Goal: Task Accomplishment & Management: Use online tool/utility

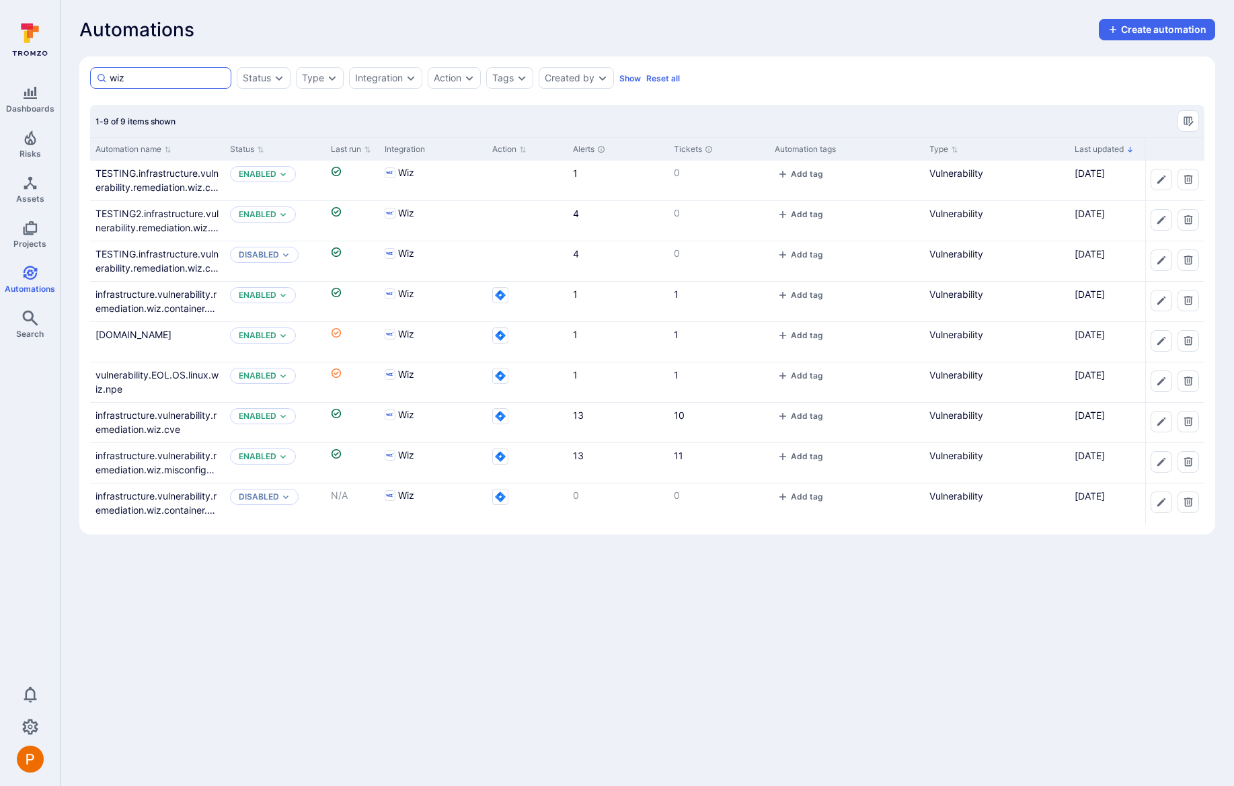
drag, startPoint x: 145, startPoint y: 81, endPoint x: 95, endPoint y: 76, distance: 50.7
click at [95, 76] on div "wiz" at bounding box center [160, 78] width 141 height 22
type input "eol"
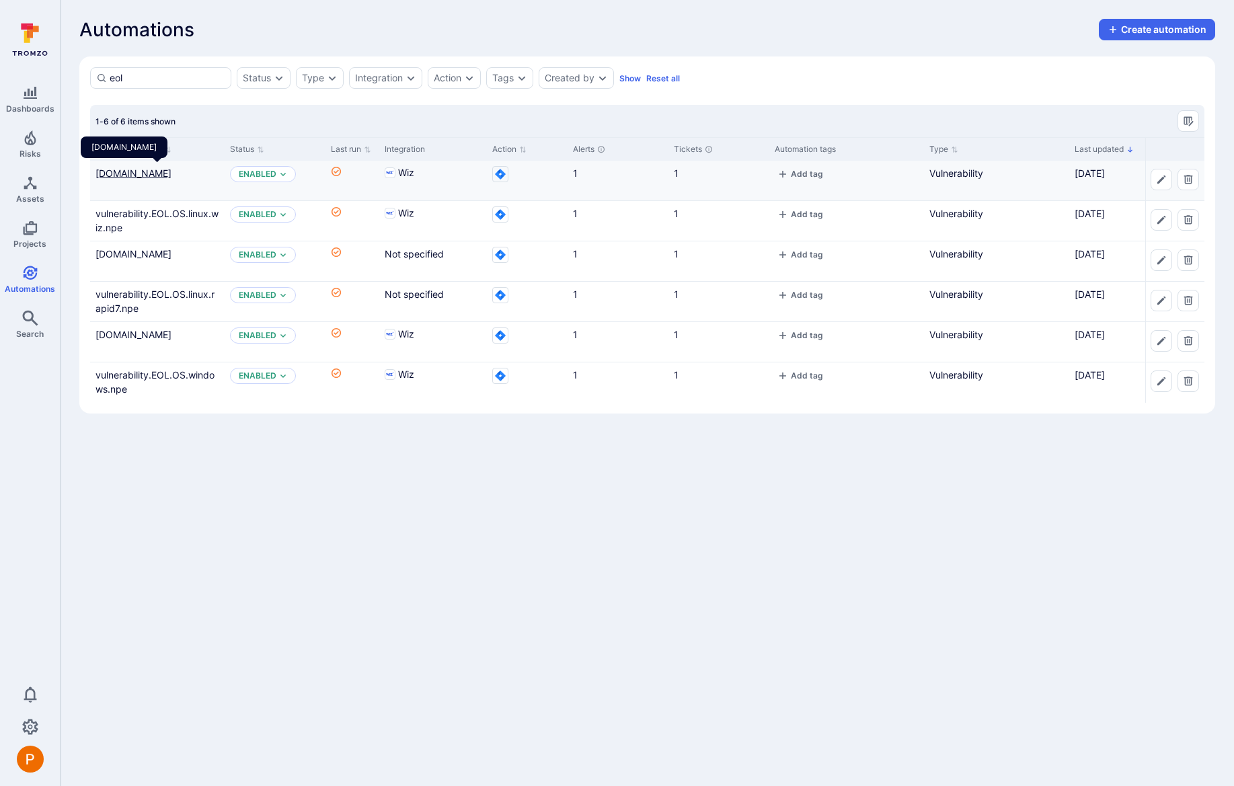
click at [170, 170] on link "vulnerability.EOL.OS.linux.wiz.prod" at bounding box center [133, 172] width 76 height 11
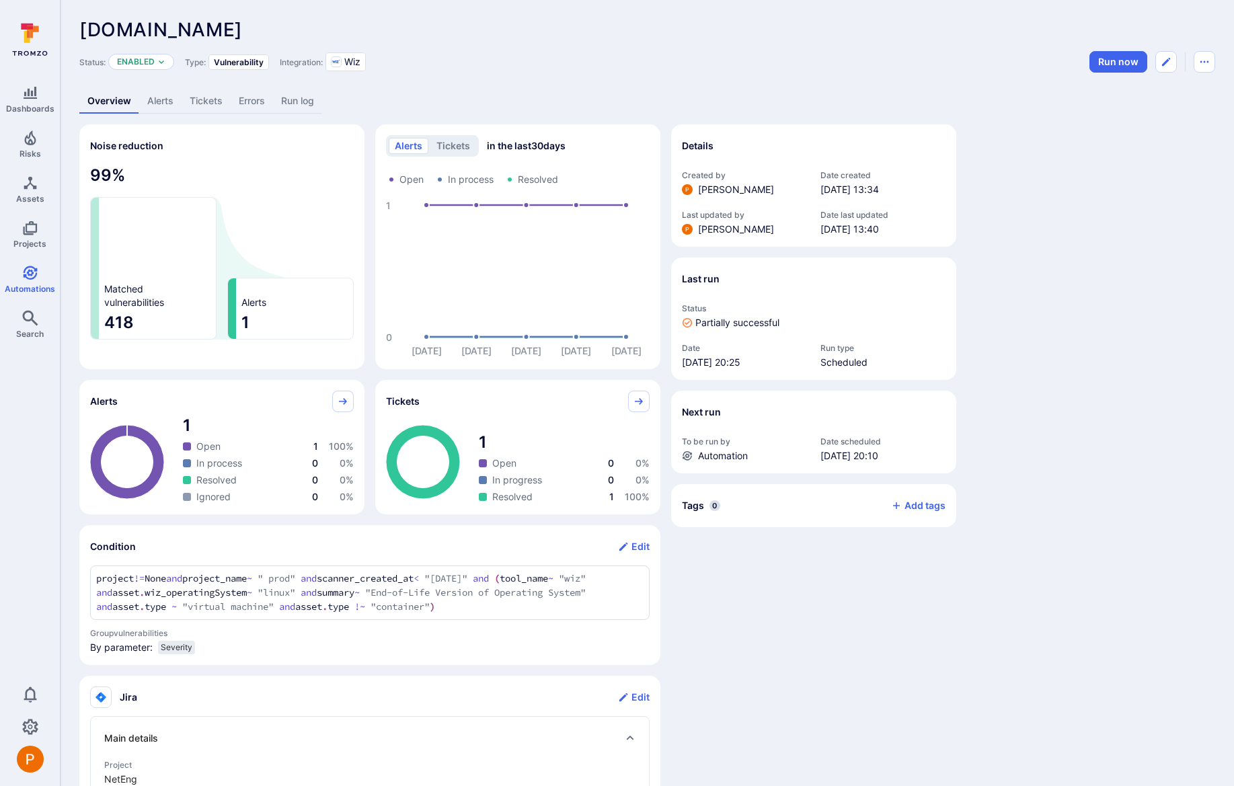
click at [297, 101] on link "Run log" at bounding box center [297, 101] width 49 height 25
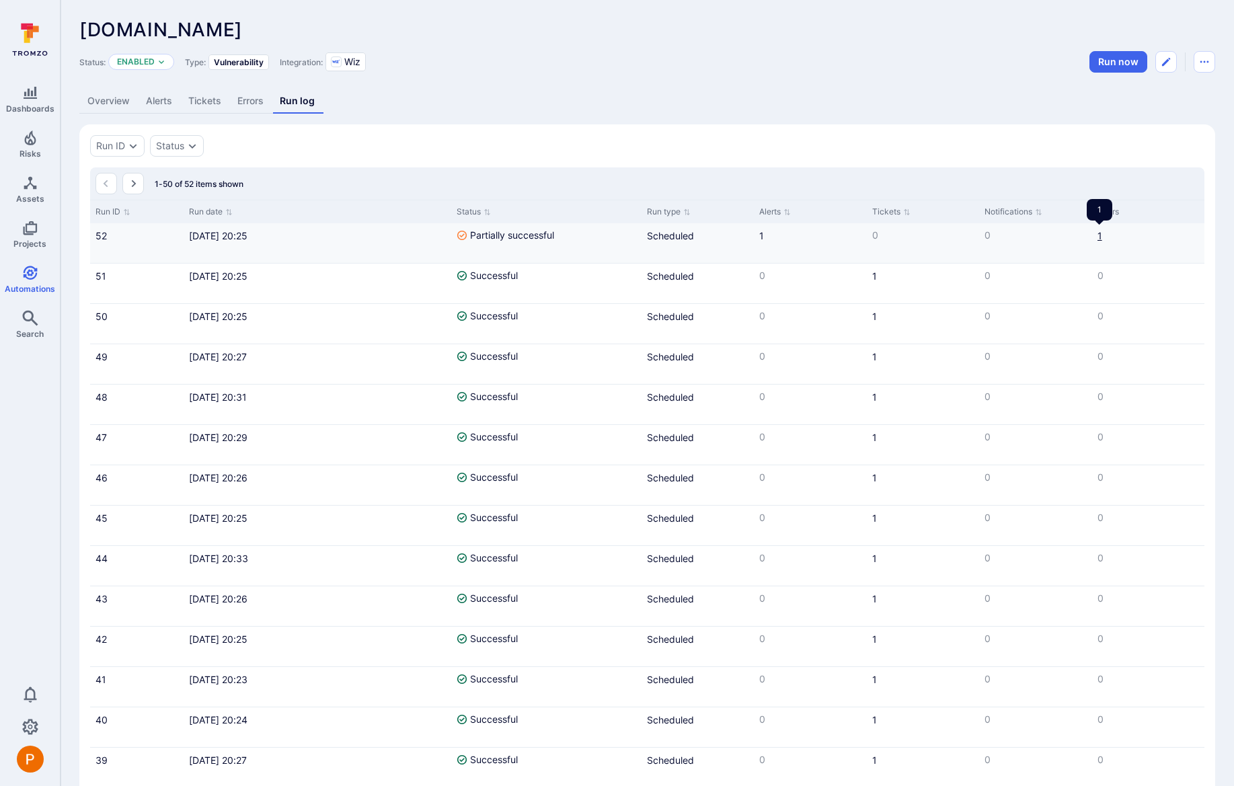
click at [1100, 238] on link "1" at bounding box center [1099, 235] width 5 height 11
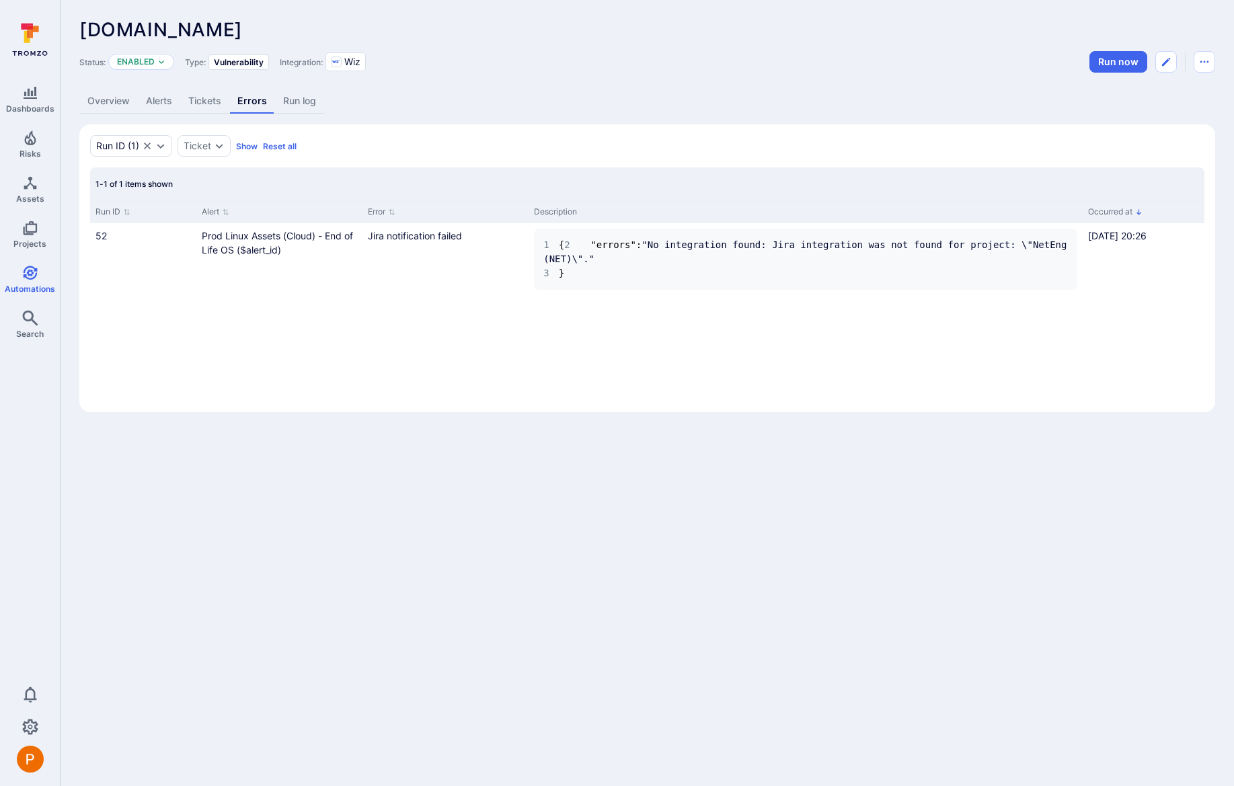
click at [629, 87] on div "vulnerability.EOL.OS.linux.wiz.prod ... Show more Status: Enabled Type: Vulnera…" at bounding box center [647, 215] width 1173 height 431
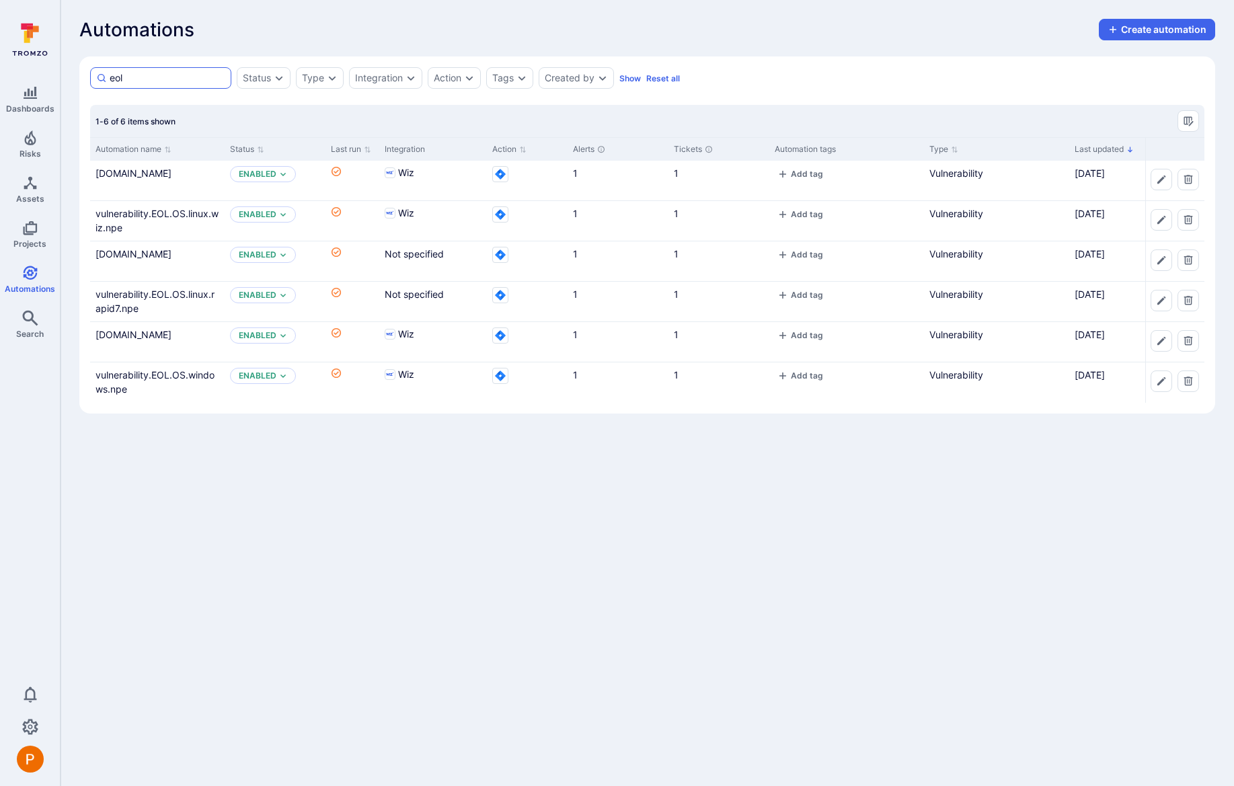
drag, startPoint x: 135, startPoint y: 79, endPoint x: 93, endPoint y: 76, distance: 42.4
click at [93, 76] on div "eol" at bounding box center [160, 78] width 141 height 22
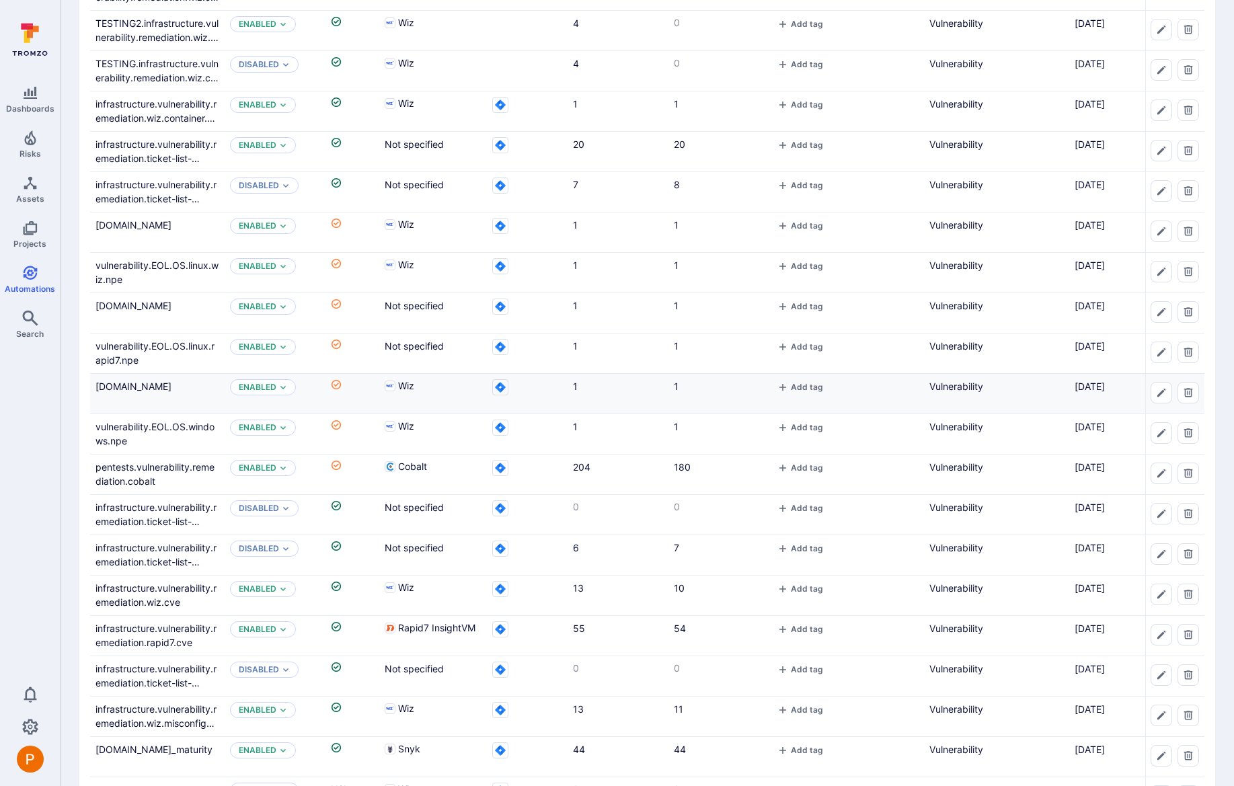
scroll to position [196, 0]
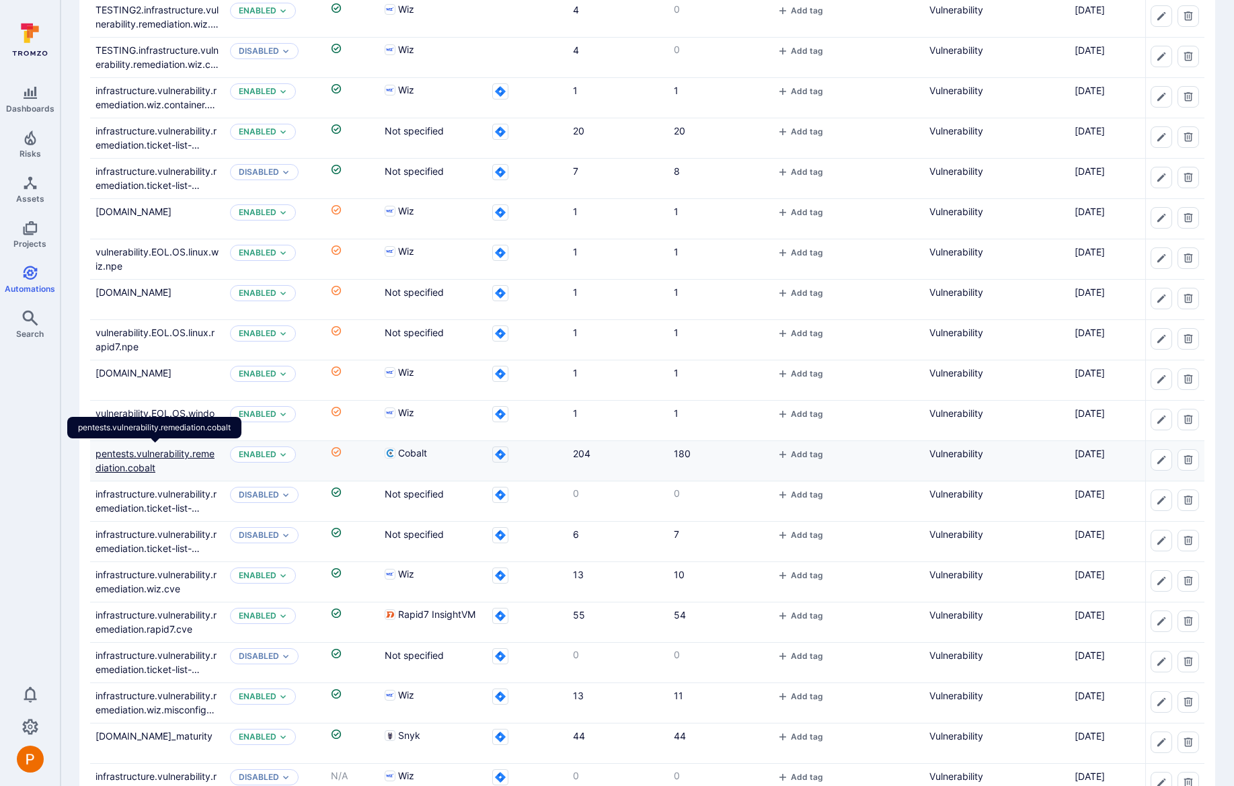
click at [159, 455] on link "pentests.vulnerability.remediation.cobalt" at bounding box center [154, 461] width 119 height 26
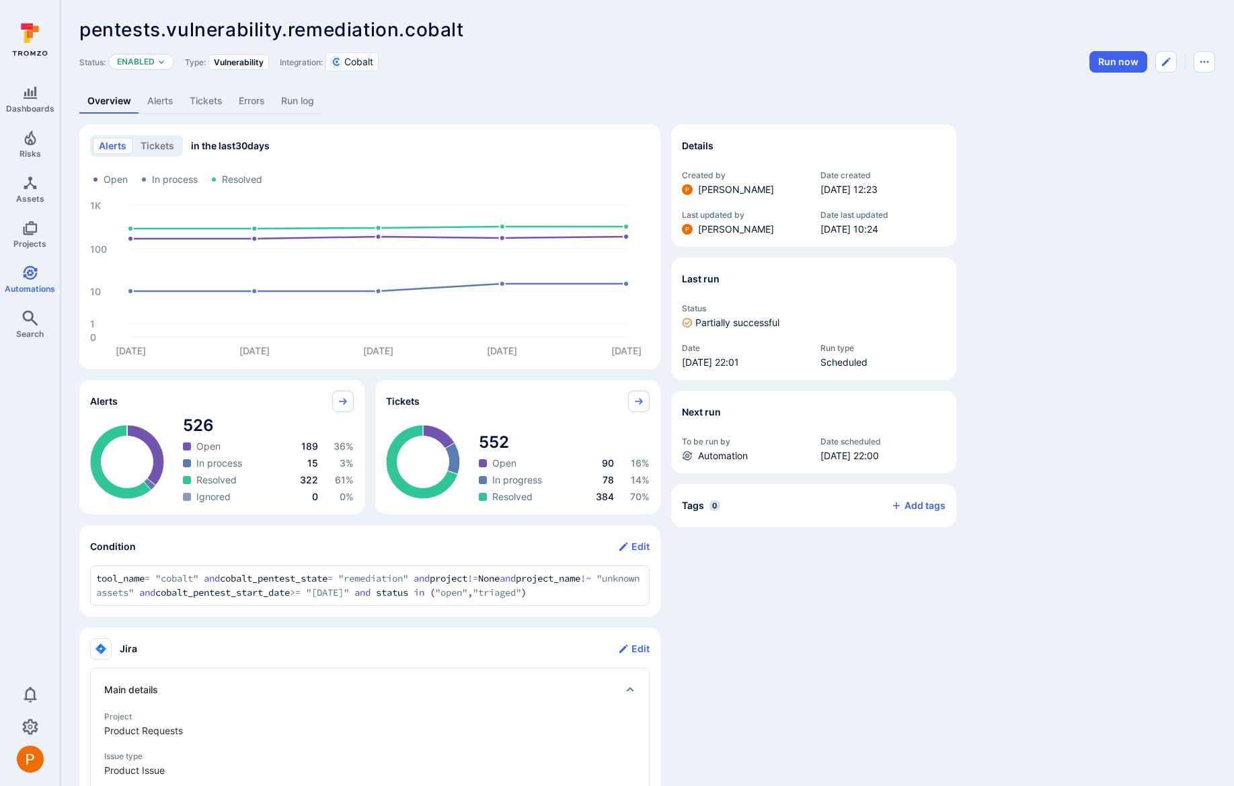
click at [258, 104] on link "Errors" at bounding box center [252, 101] width 42 height 25
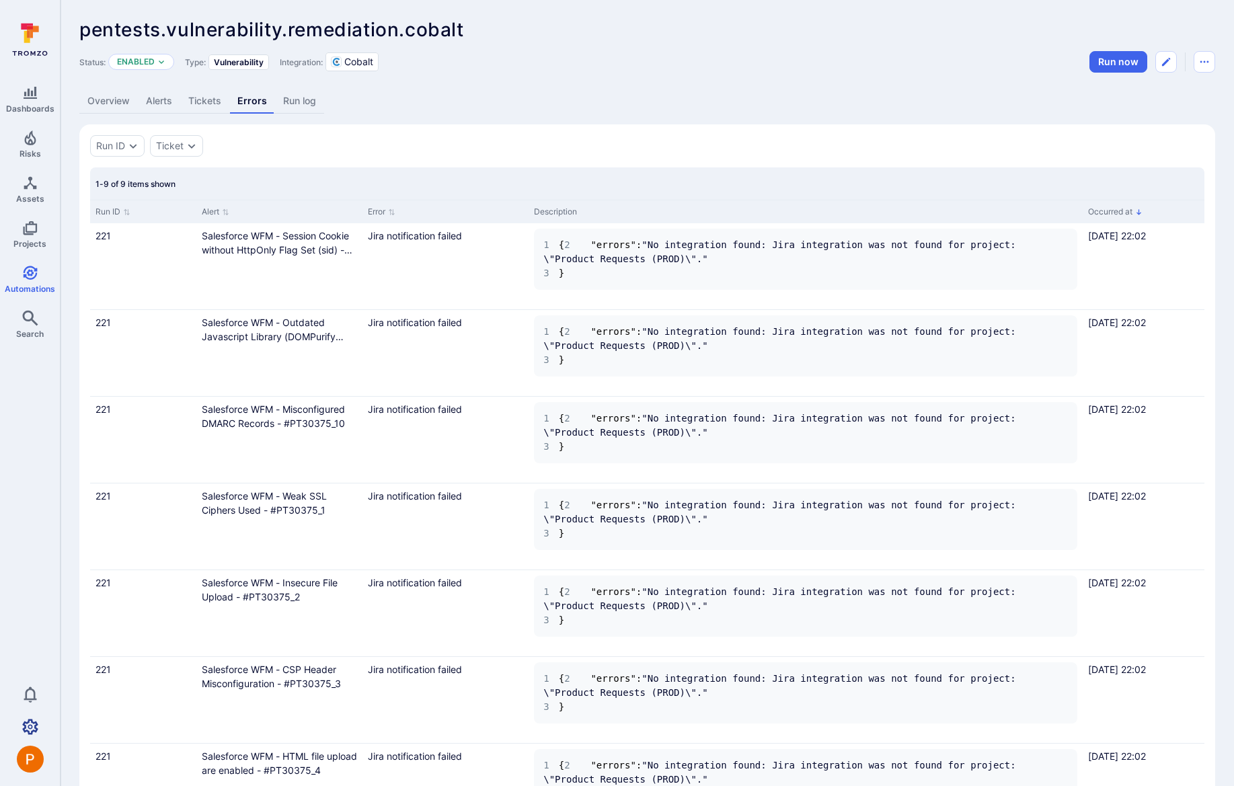
click at [34, 725] on icon "Settings" at bounding box center [30, 727] width 16 height 16
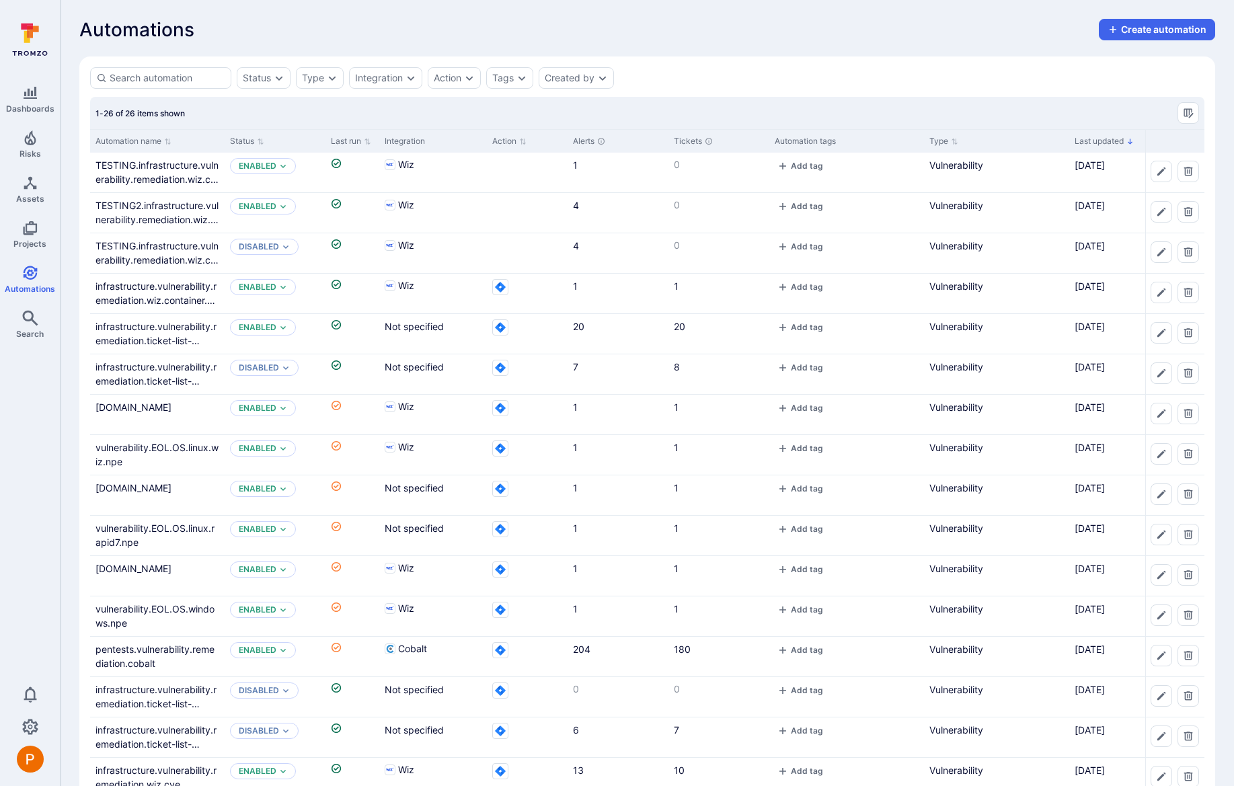
scroll to position [196, 0]
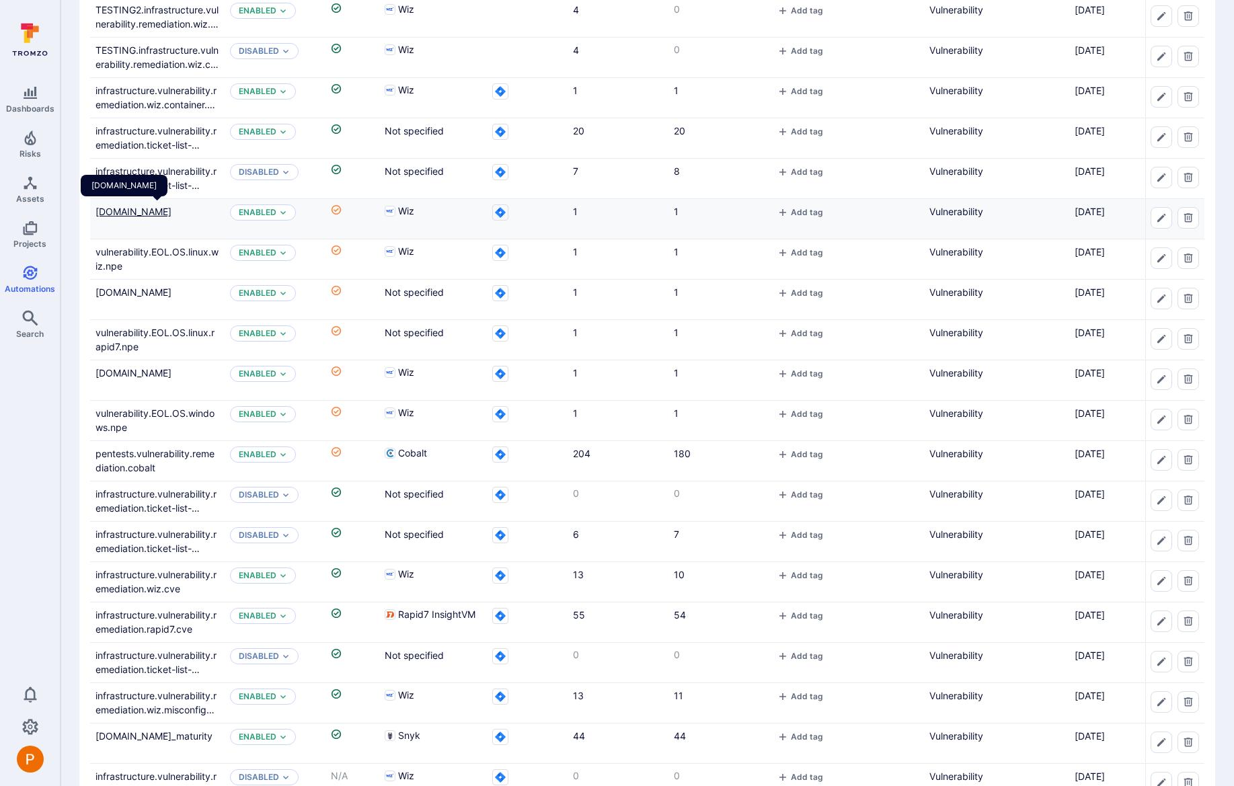
click at [171, 212] on link "vulnerability.EOL.OS.linux.wiz.prod" at bounding box center [133, 211] width 76 height 11
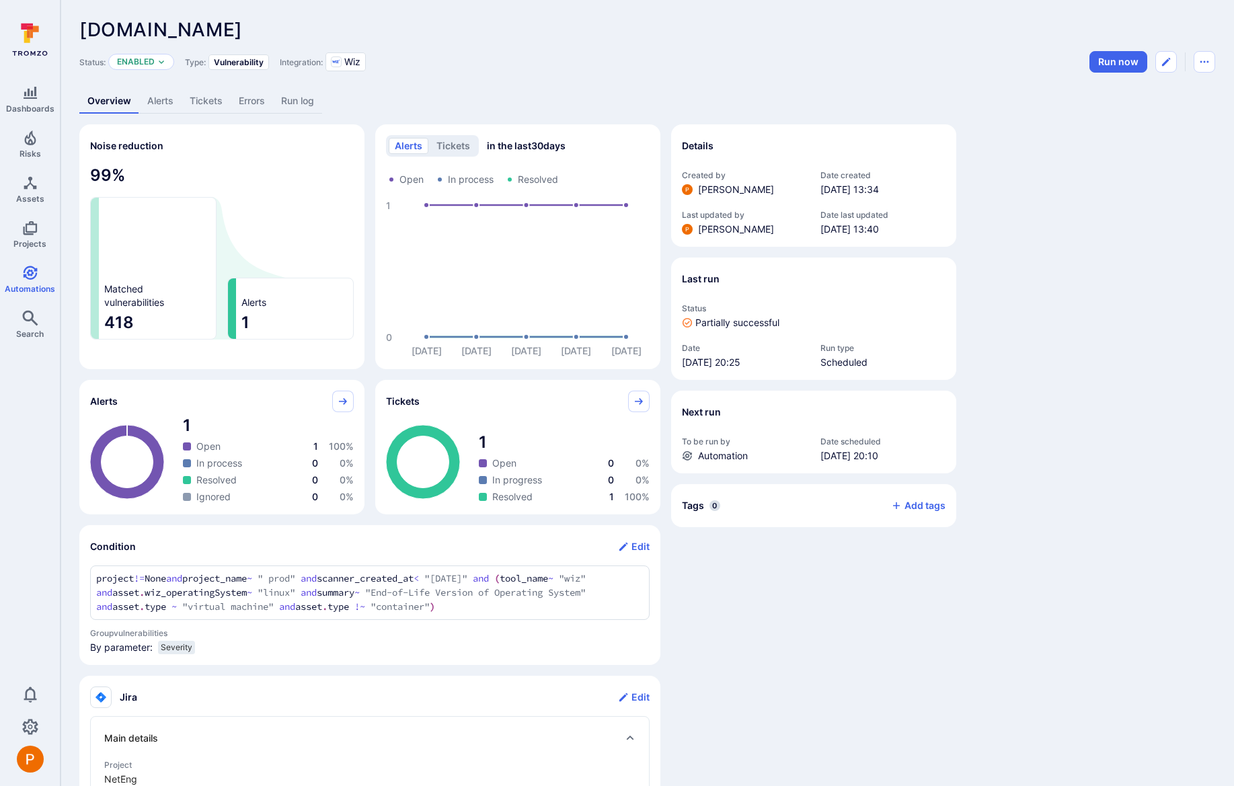
click at [268, 106] on link "Errors" at bounding box center [252, 101] width 42 height 25
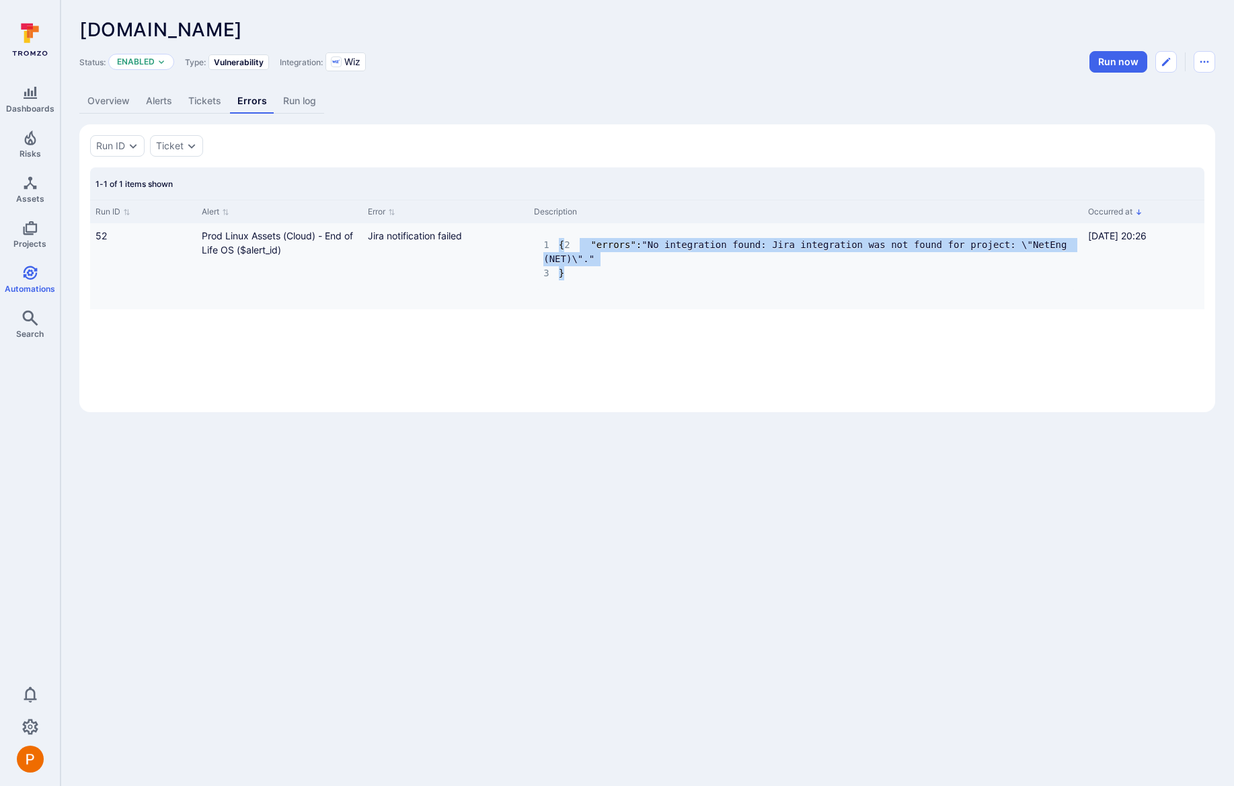
drag, startPoint x: 559, startPoint y: 242, endPoint x: 596, endPoint y: 293, distance: 62.7
click at [596, 290] on pre "1 { 2 "errors" : "No integration found: Jira integration was not found for proj…" at bounding box center [805, 259] width 543 height 61
copy code "{ 2 "errors" : "No integration found: Jira integration was not found for projec…"
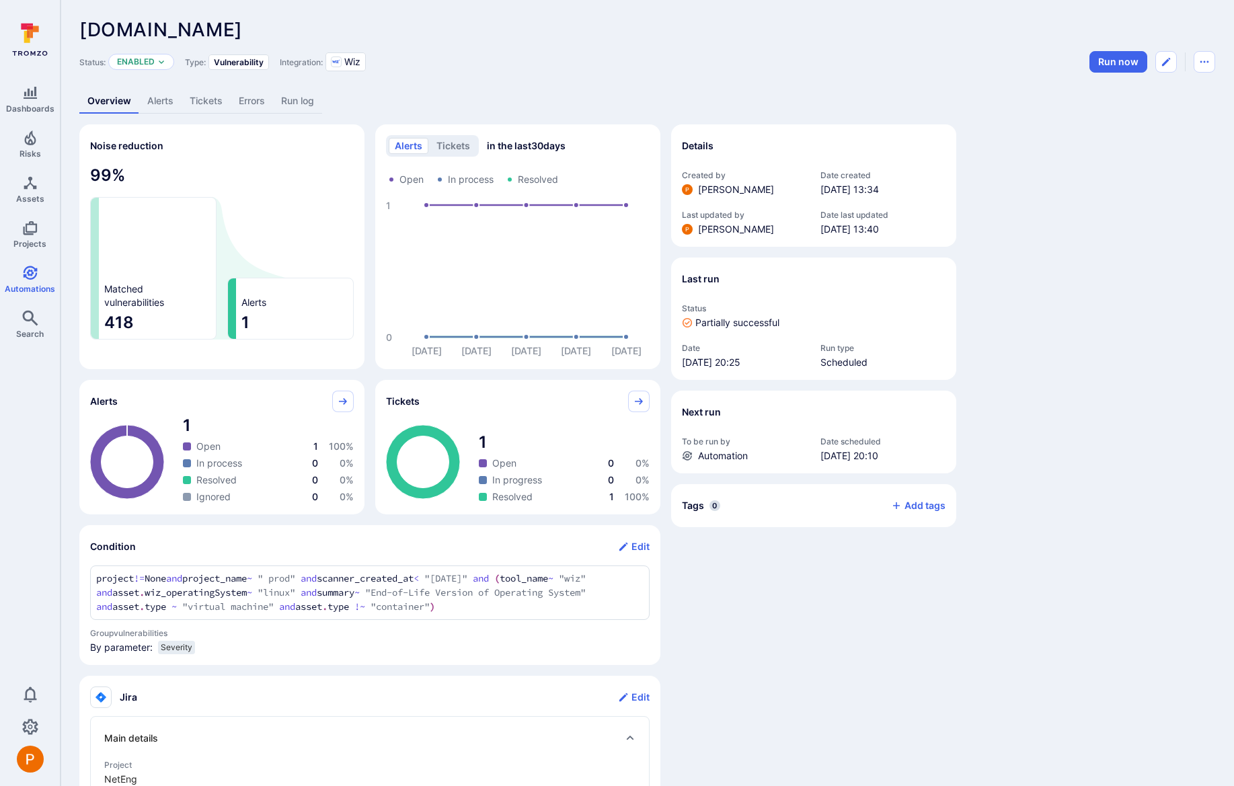
click at [102, 105] on link "Overview" at bounding box center [109, 101] width 60 height 25
click at [30, 278] on icon "Automations" at bounding box center [30, 273] width 14 height 14
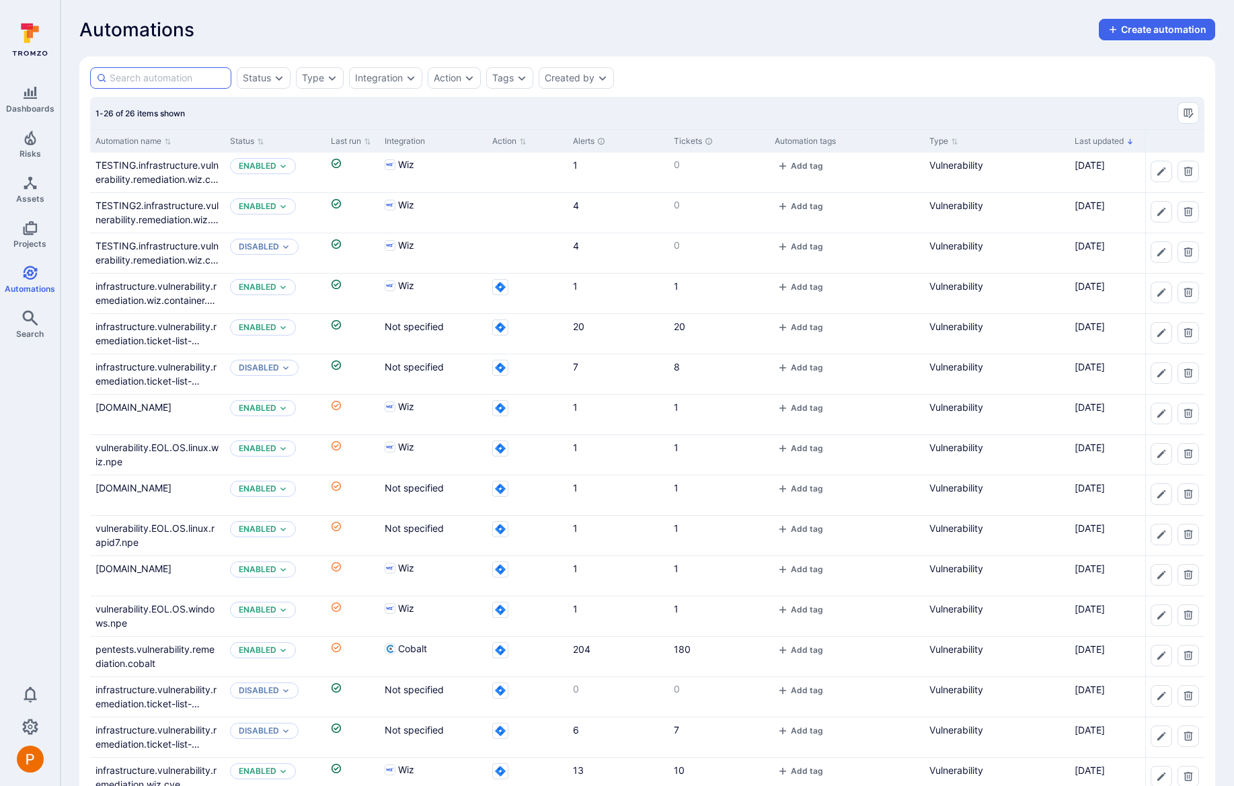
click at [158, 76] on input at bounding box center [168, 77] width 116 height 13
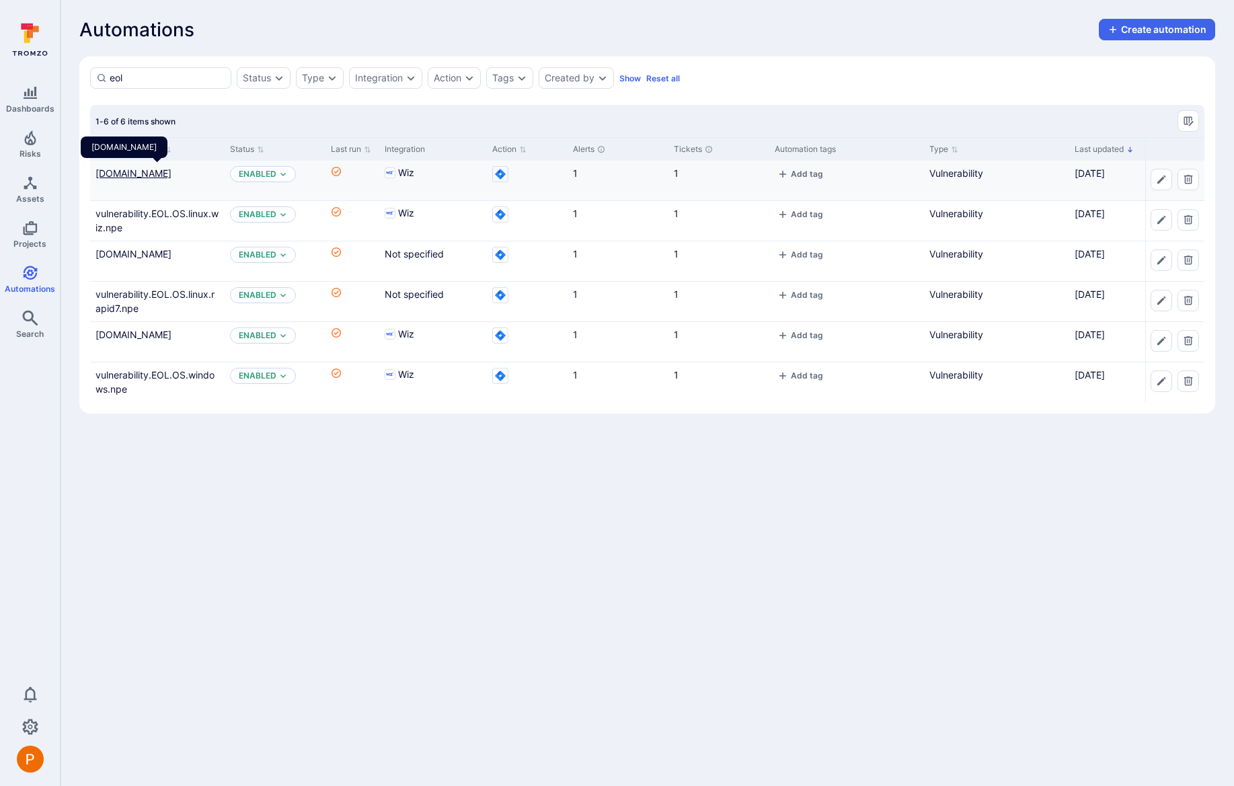
type input "eol"
drag, startPoint x: 205, startPoint y: 177, endPoint x: 207, endPoint y: 184, distance: 7.0
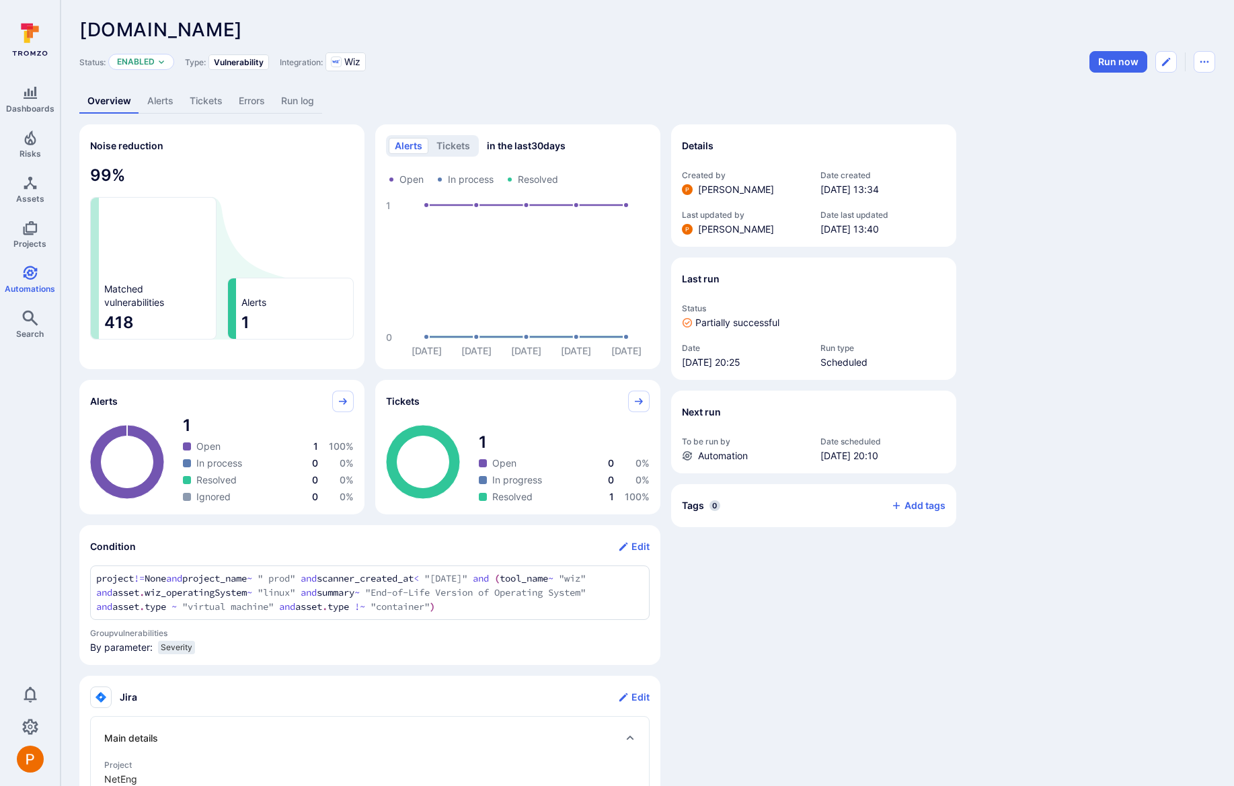
click at [165, 106] on link "Alerts" at bounding box center [160, 101] width 42 height 25
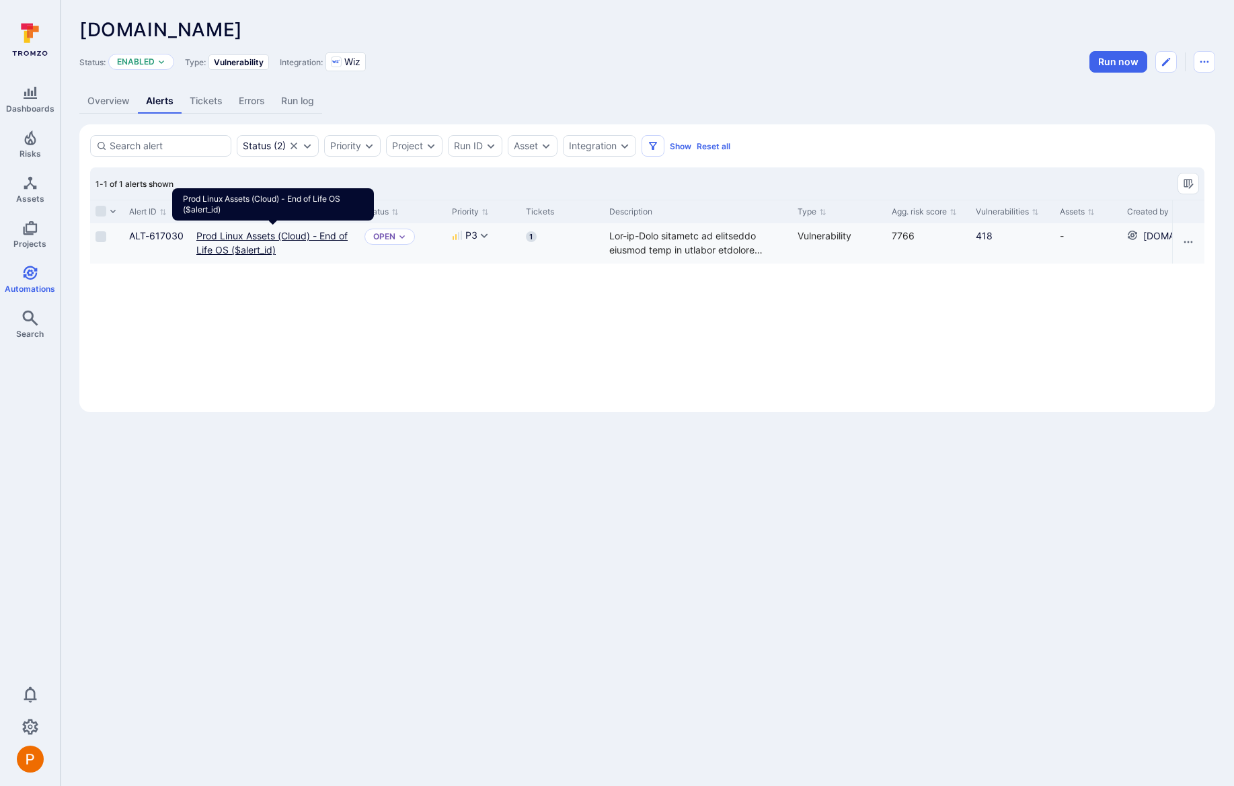
click at [233, 254] on link "Prod Linux Assets (Cloud) - End of Life OS ($alert_id)" at bounding box center [271, 243] width 151 height 26
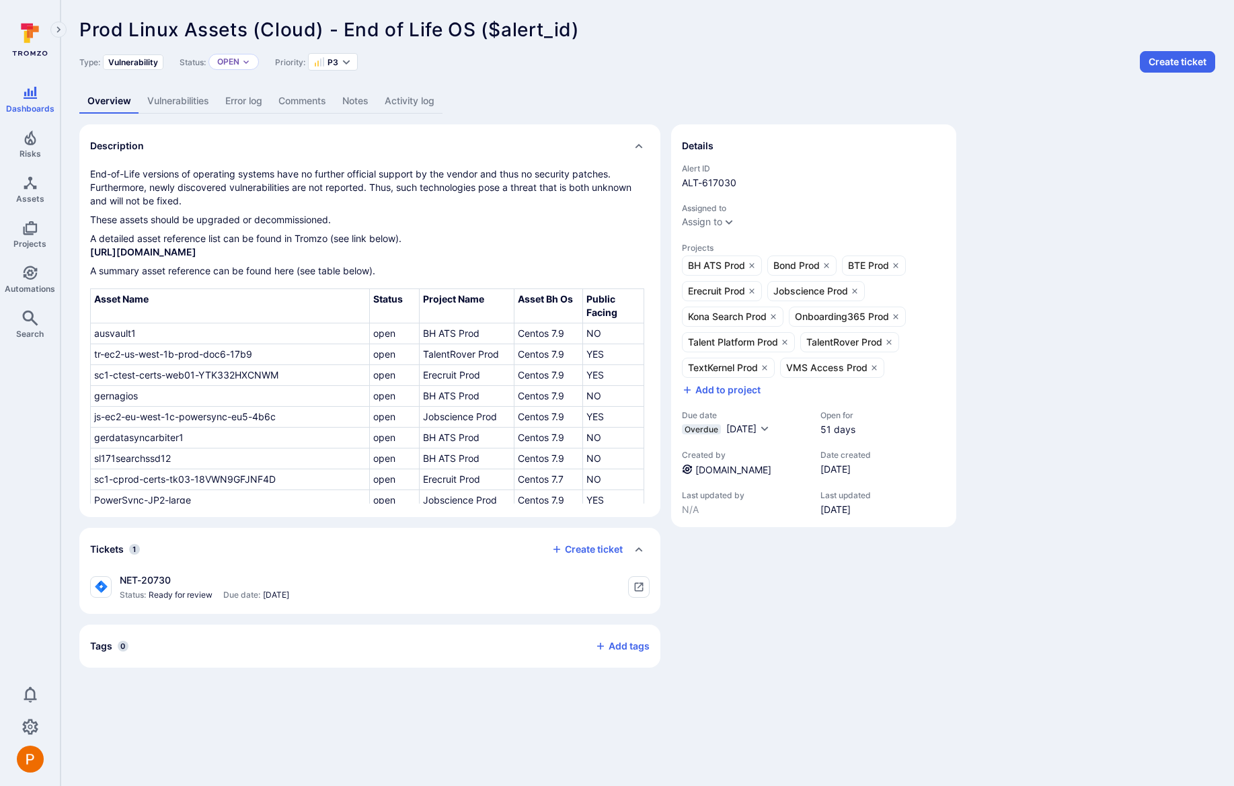
click at [184, 100] on link "Vulnerabilities" at bounding box center [178, 101] width 78 height 25
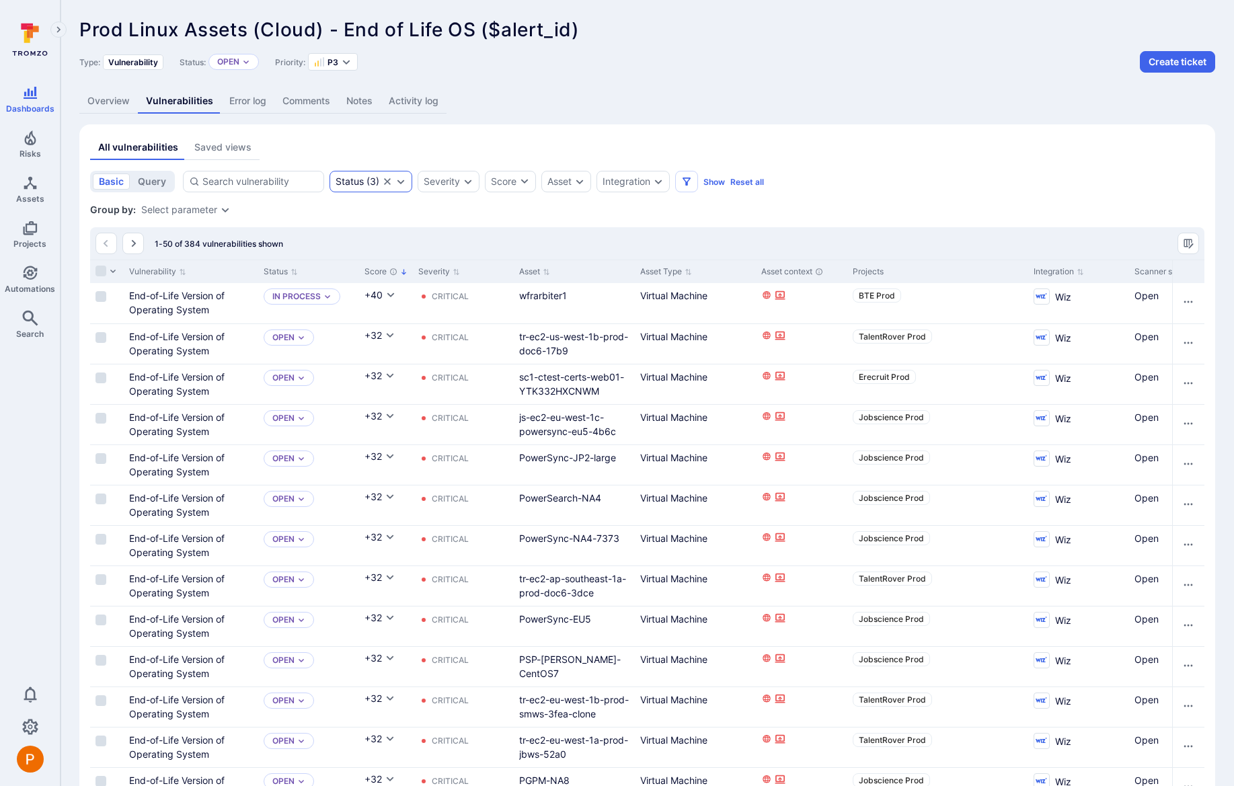
click at [404, 179] on icon "Expand dropdown" at bounding box center [400, 181] width 11 height 11
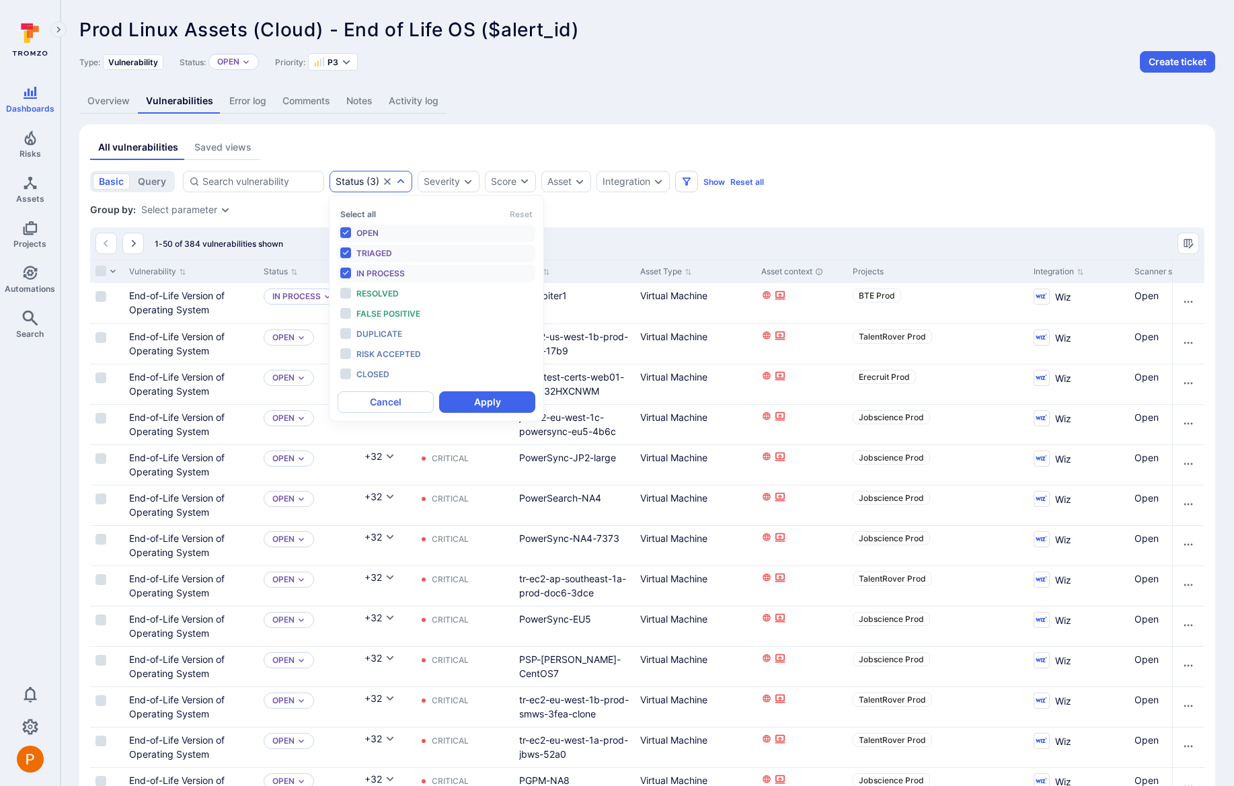
scroll to position [11, 0]
click at [390, 296] on span "Resolved" at bounding box center [377, 293] width 42 height 10
click at [391, 313] on span "False positive" at bounding box center [388, 314] width 64 height 10
click at [389, 329] on span "Duplicate" at bounding box center [379, 334] width 46 height 10
click at [387, 360] on div "Risk accepted" at bounding box center [411, 354] width 111 height 15
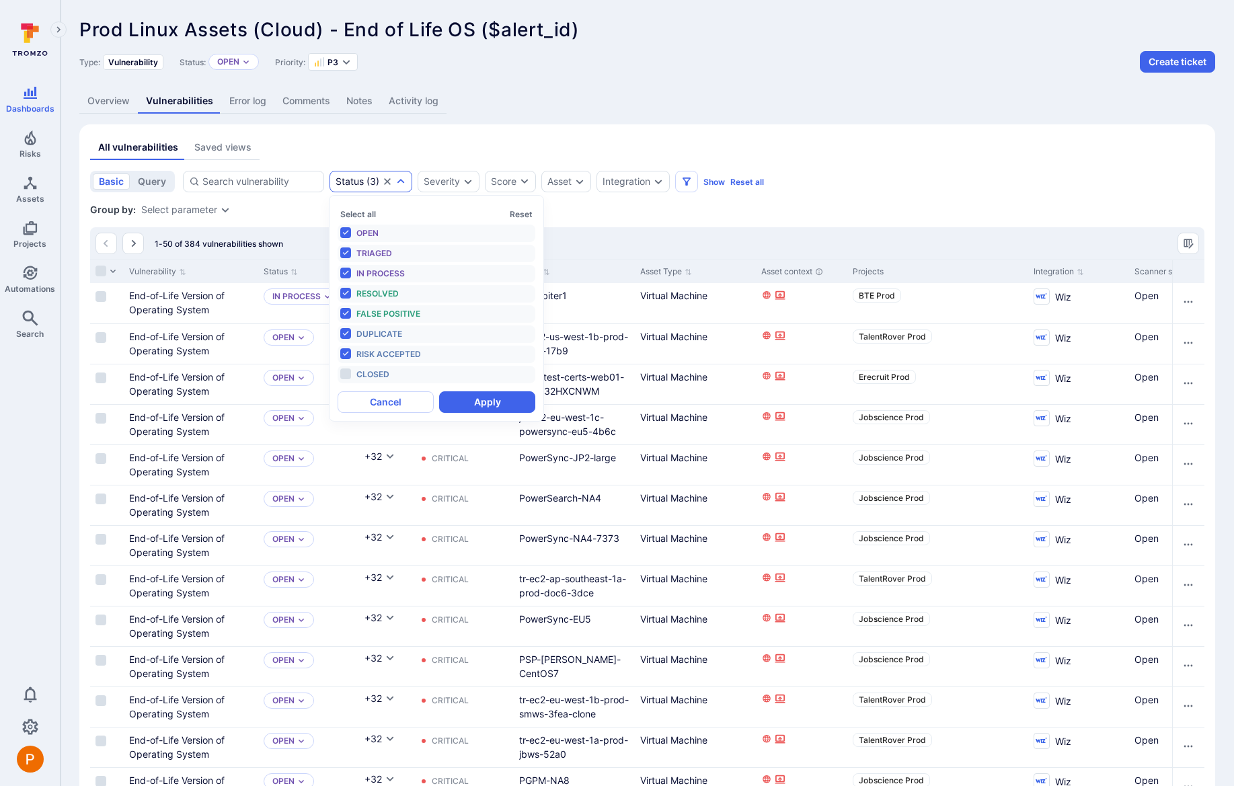
click at [380, 370] on span "Closed" at bounding box center [372, 374] width 33 height 10
click at [478, 405] on button "Apply" at bounding box center [487, 402] width 96 height 22
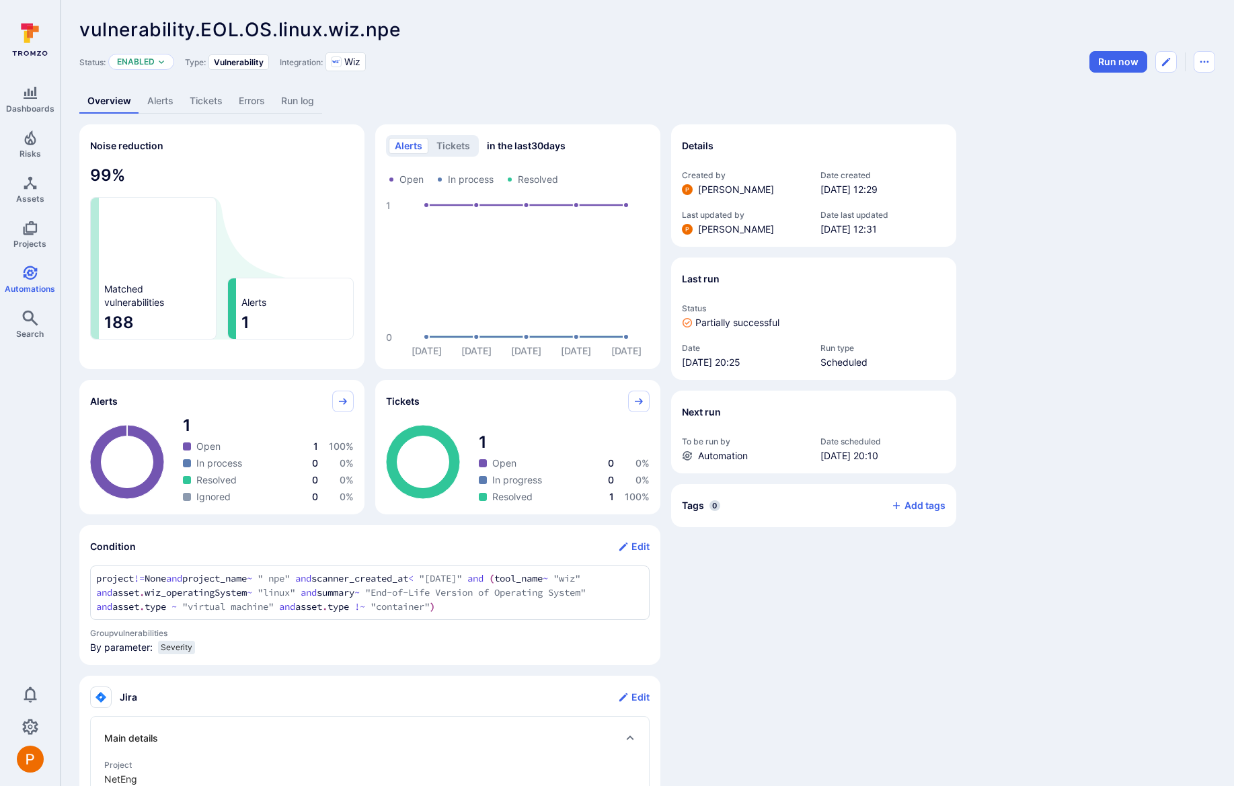
click at [165, 97] on link "Alerts" at bounding box center [160, 101] width 42 height 25
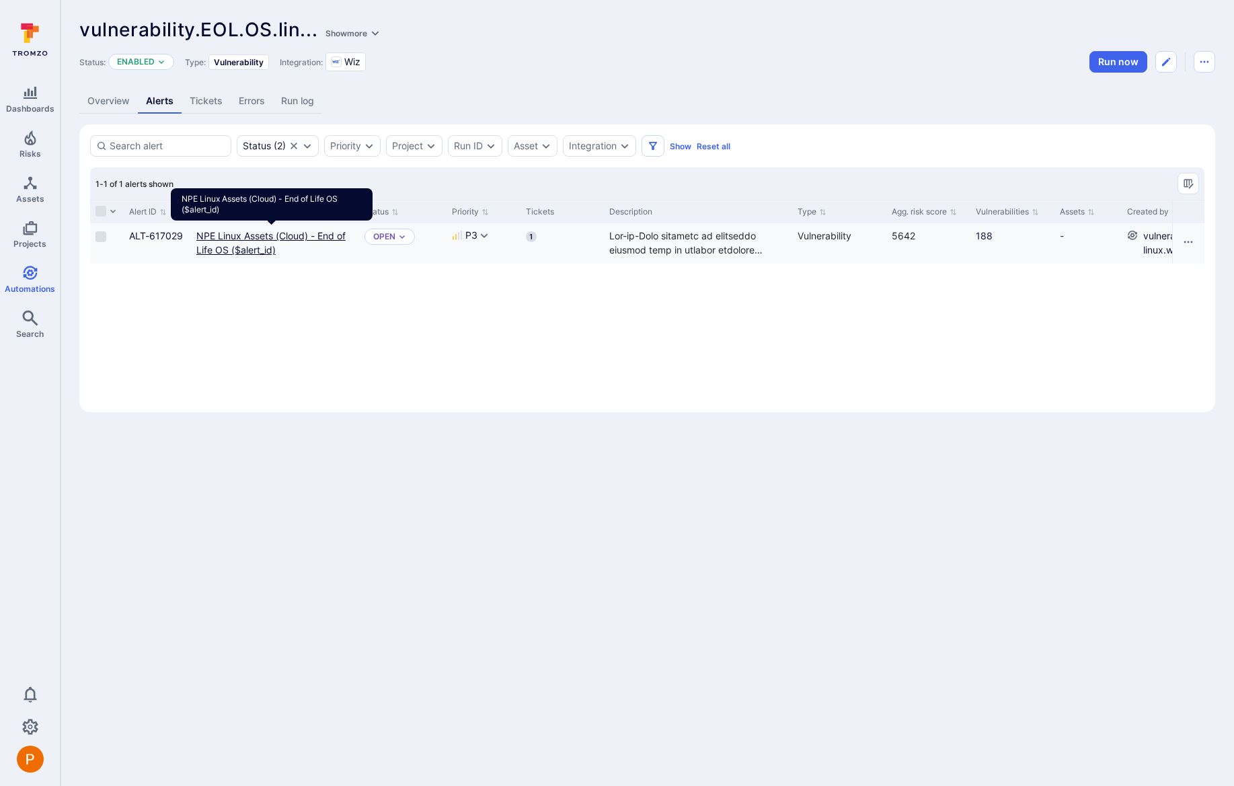
click at [236, 246] on link "NPE Linux Assets (Cloud) - End of Life OS ($alert_id)" at bounding box center [270, 243] width 149 height 26
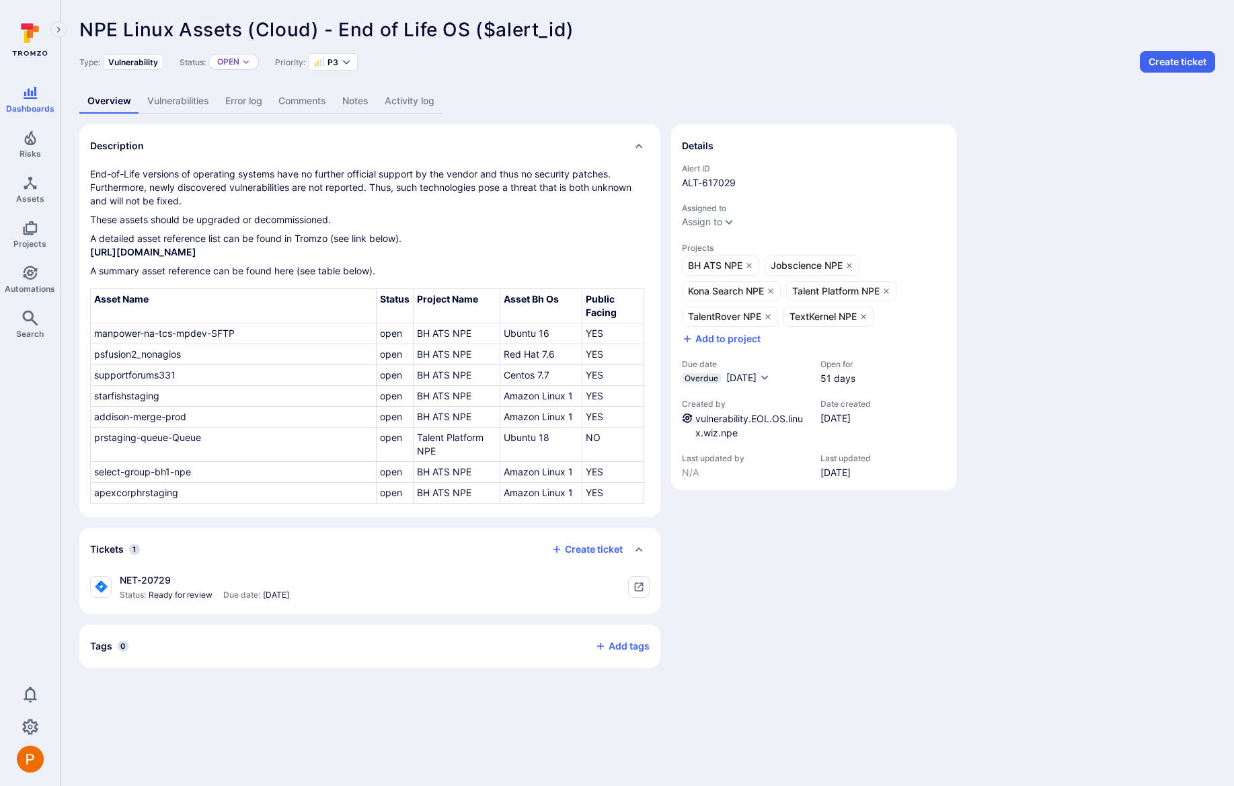
click at [190, 103] on link "Vulnerabilities" at bounding box center [178, 101] width 78 height 25
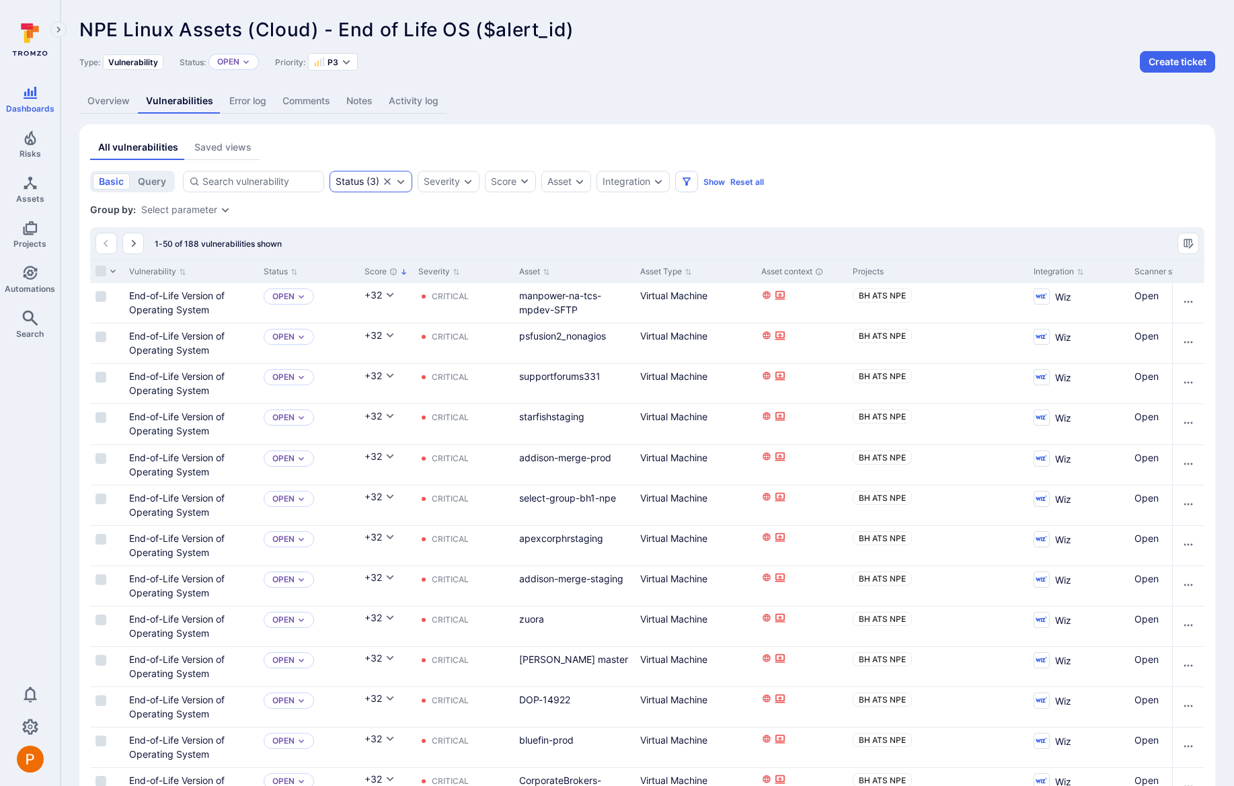
click at [397, 182] on icon "Expand dropdown" at bounding box center [400, 181] width 11 height 11
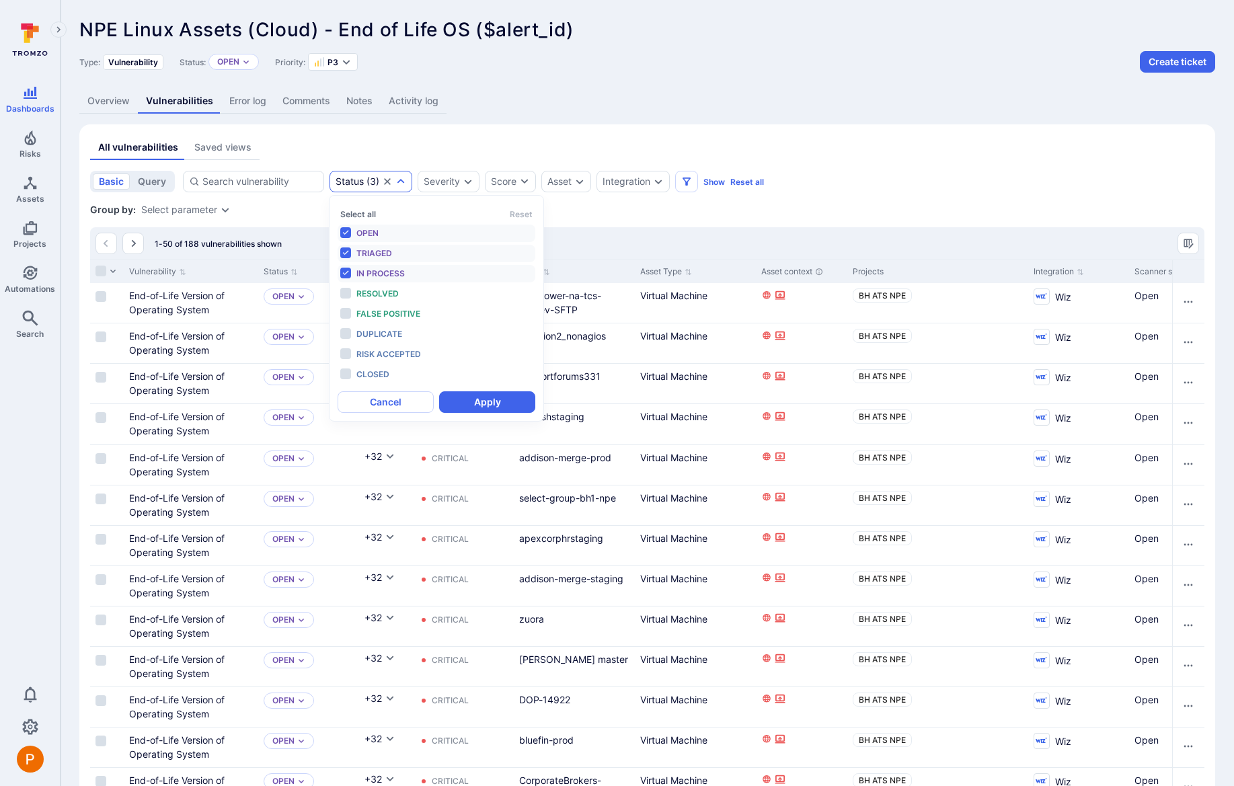
scroll to position [11, 0]
click at [378, 292] on span "Resolved" at bounding box center [377, 293] width 42 height 10
click at [381, 313] on span "False positive" at bounding box center [388, 314] width 64 height 10
click at [383, 331] on span "Duplicate" at bounding box center [379, 334] width 46 height 10
click at [385, 352] on span "Risk accepted" at bounding box center [388, 354] width 65 height 10
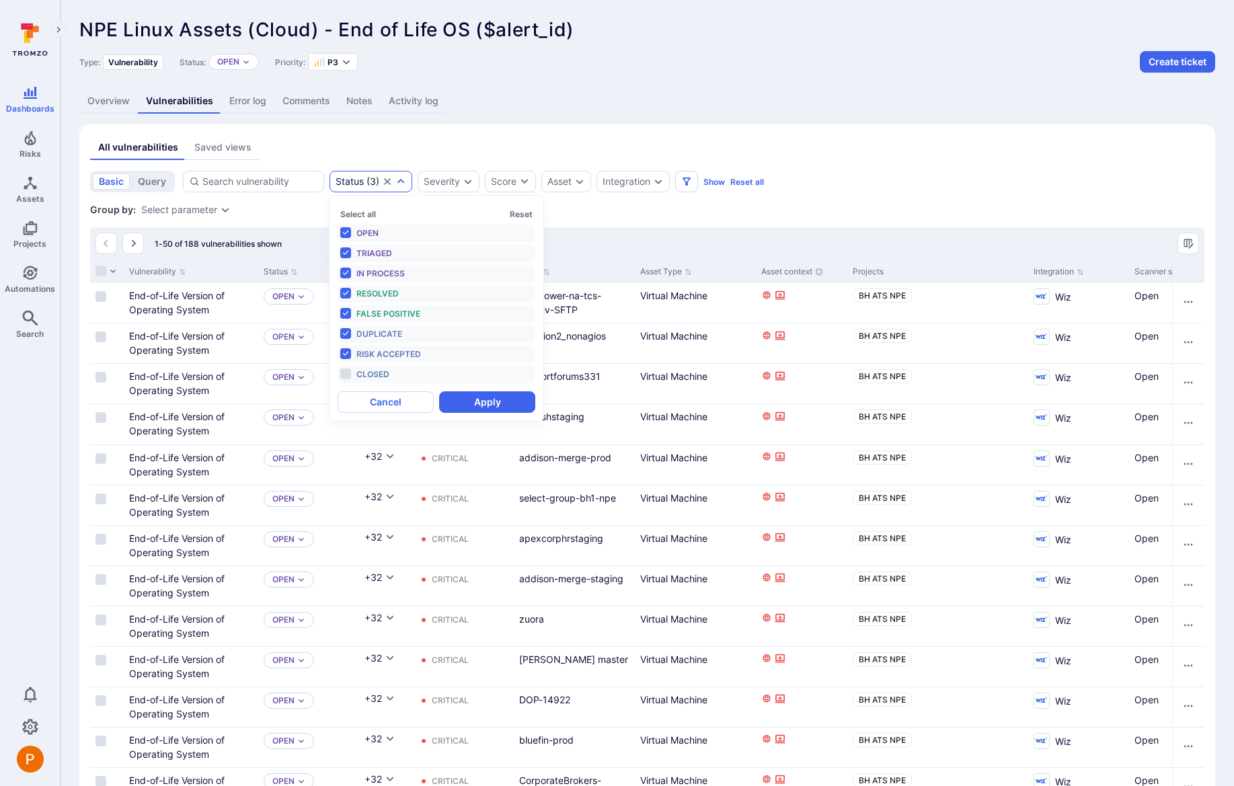
click at [379, 376] on span "Closed" at bounding box center [372, 374] width 33 height 10
click at [469, 402] on button "Apply" at bounding box center [487, 402] width 96 height 22
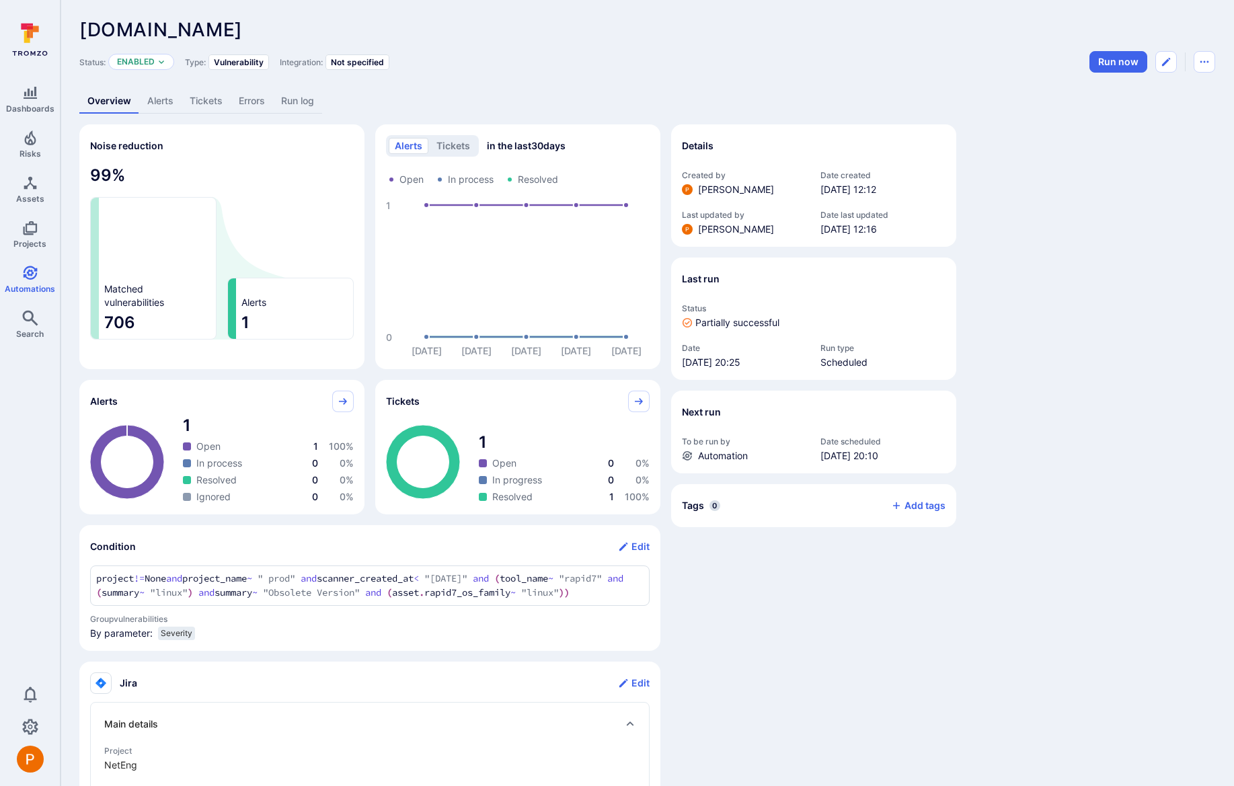
click at [161, 102] on link "Alerts" at bounding box center [160, 101] width 42 height 25
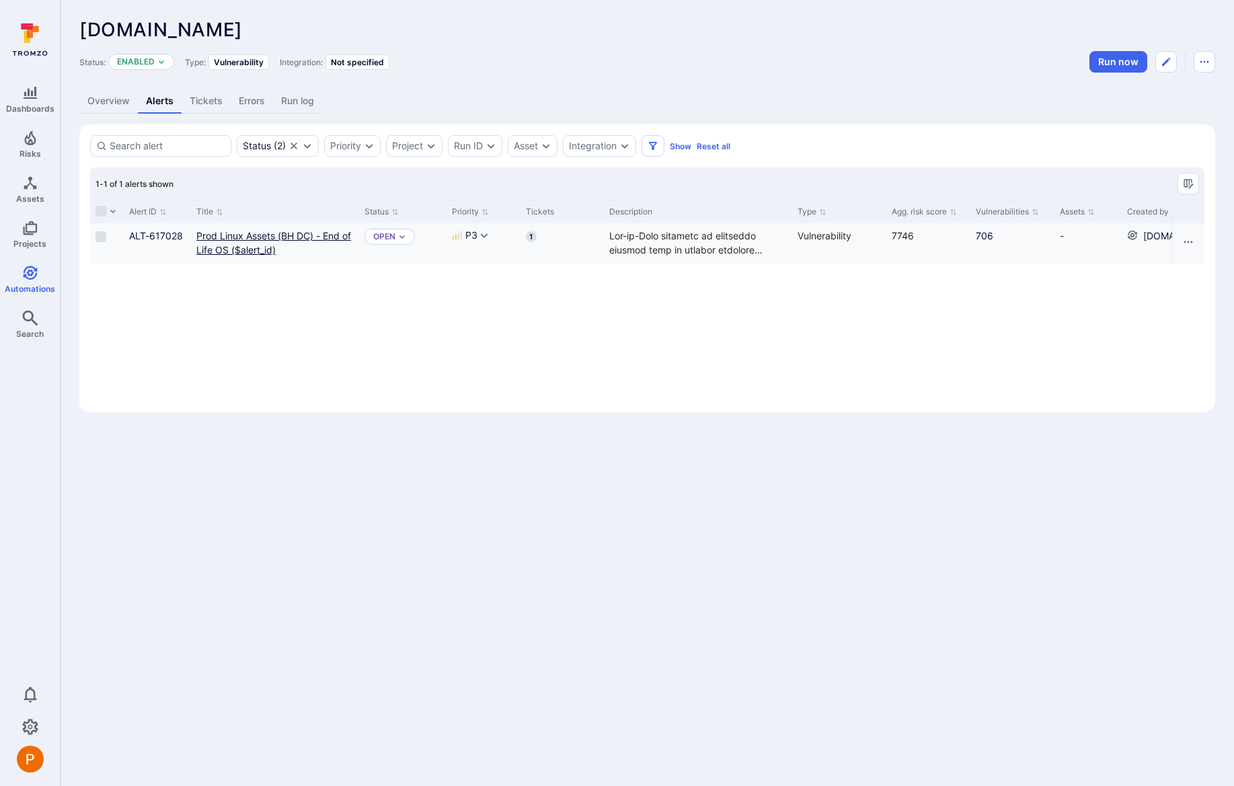
click at [227, 249] on link "Prod Linux Assets (BH DC) - End of Life OS ($alert_id)" at bounding box center [273, 243] width 155 height 26
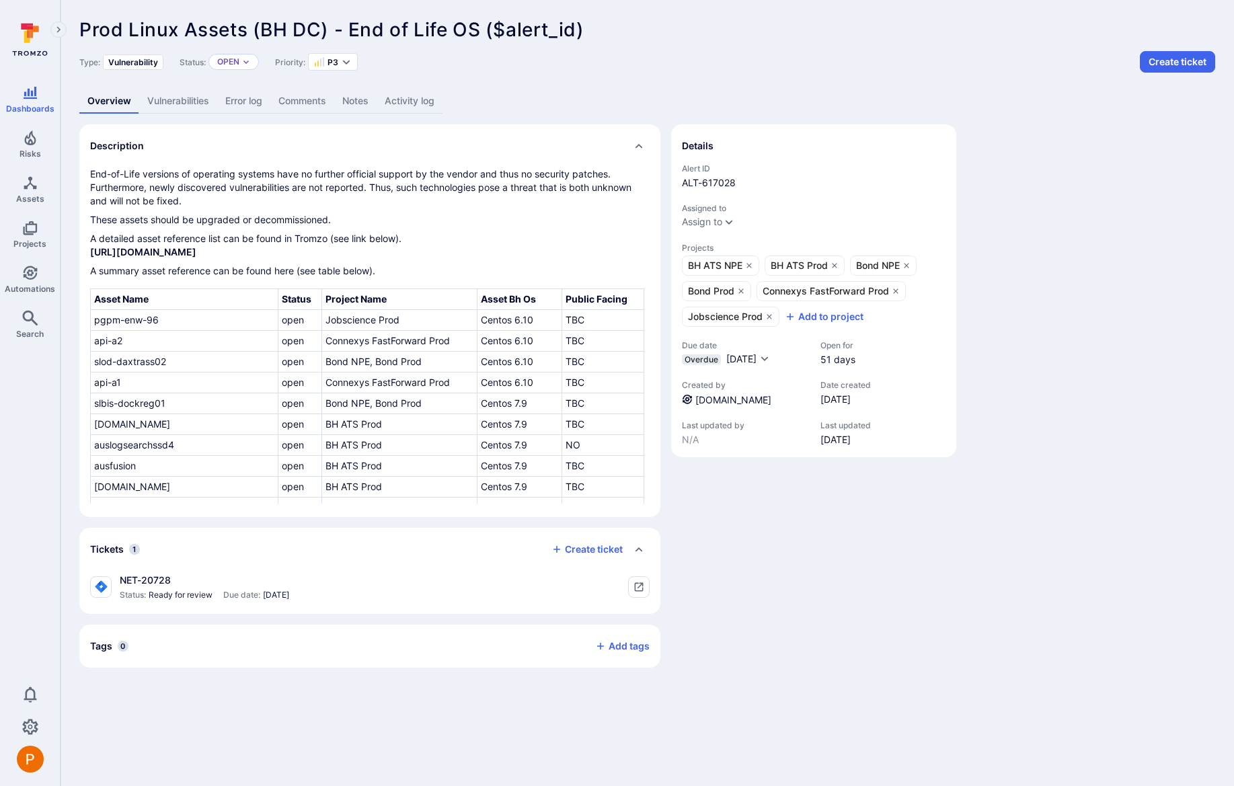
click at [194, 100] on link "Vulnerabilities" at bounding box center [178, 101] width 78 height 25
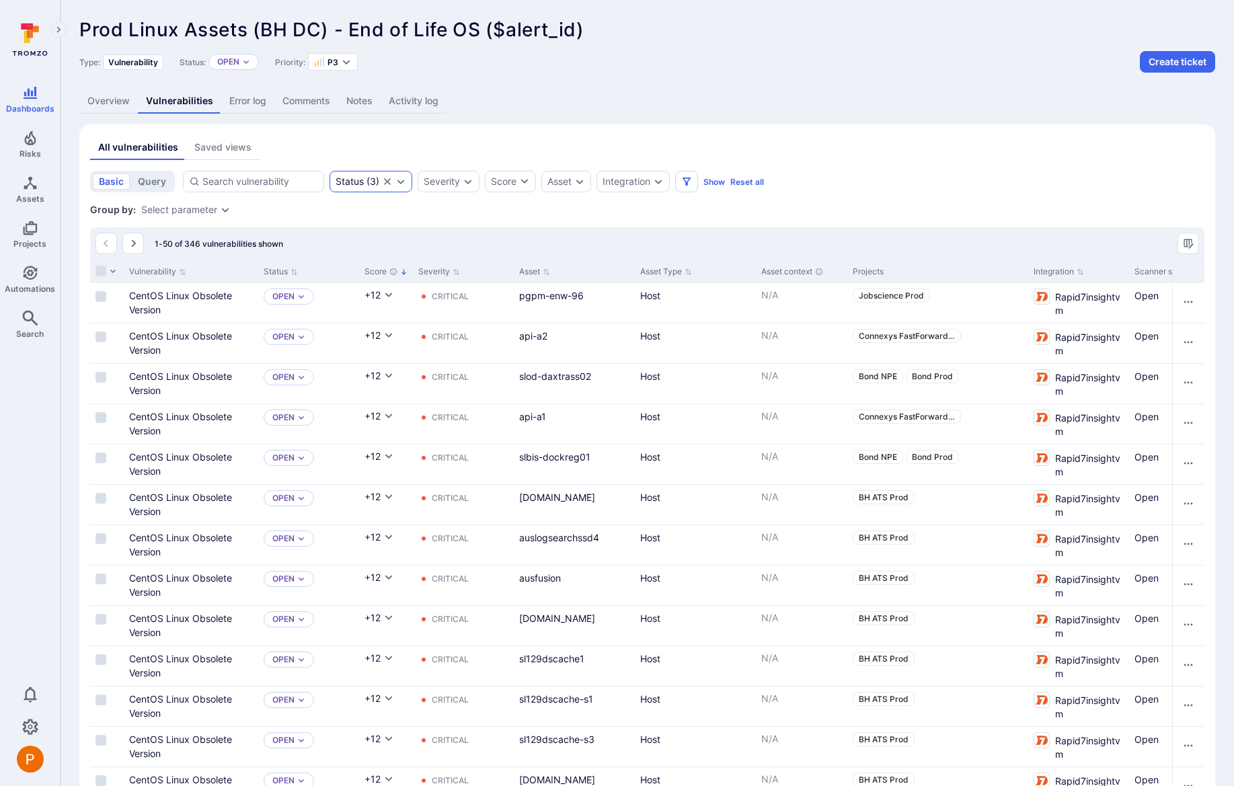
click at [379, 183] on div "Status ( 3 )" at bounding box center [370, 182] width 83 height 22
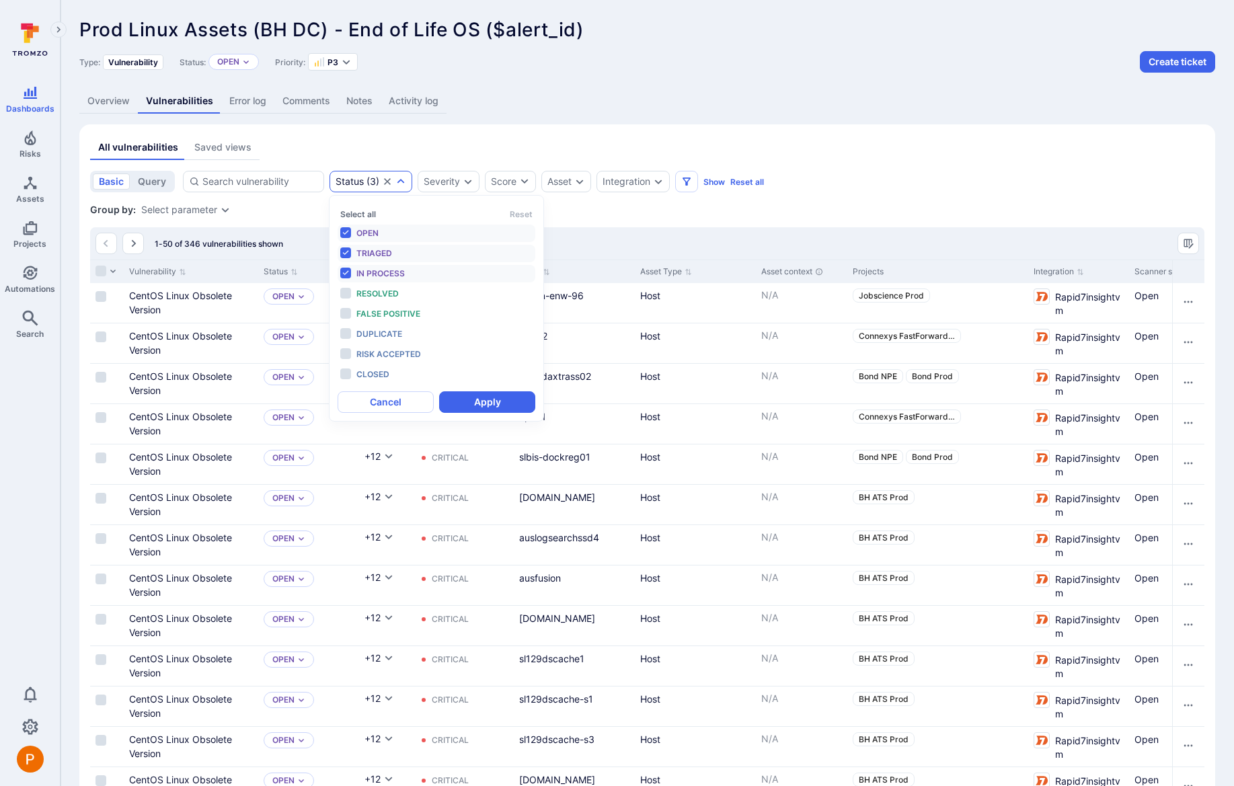
scroll to position [11, 0]
click at [363, 290] on span "Resolved" at bounding box center [377, 293] width 42 height 10
click at [367, 316] on span "False positive" at bounding box center [388, 314] width 64 height 10
click at [372, 339] on div "Duplicate" at bounding box center [411, 334] width 111 height 15
click at [378, 358] on span "Risk accepted" at bounding box center [388, 354] width 65 height 10
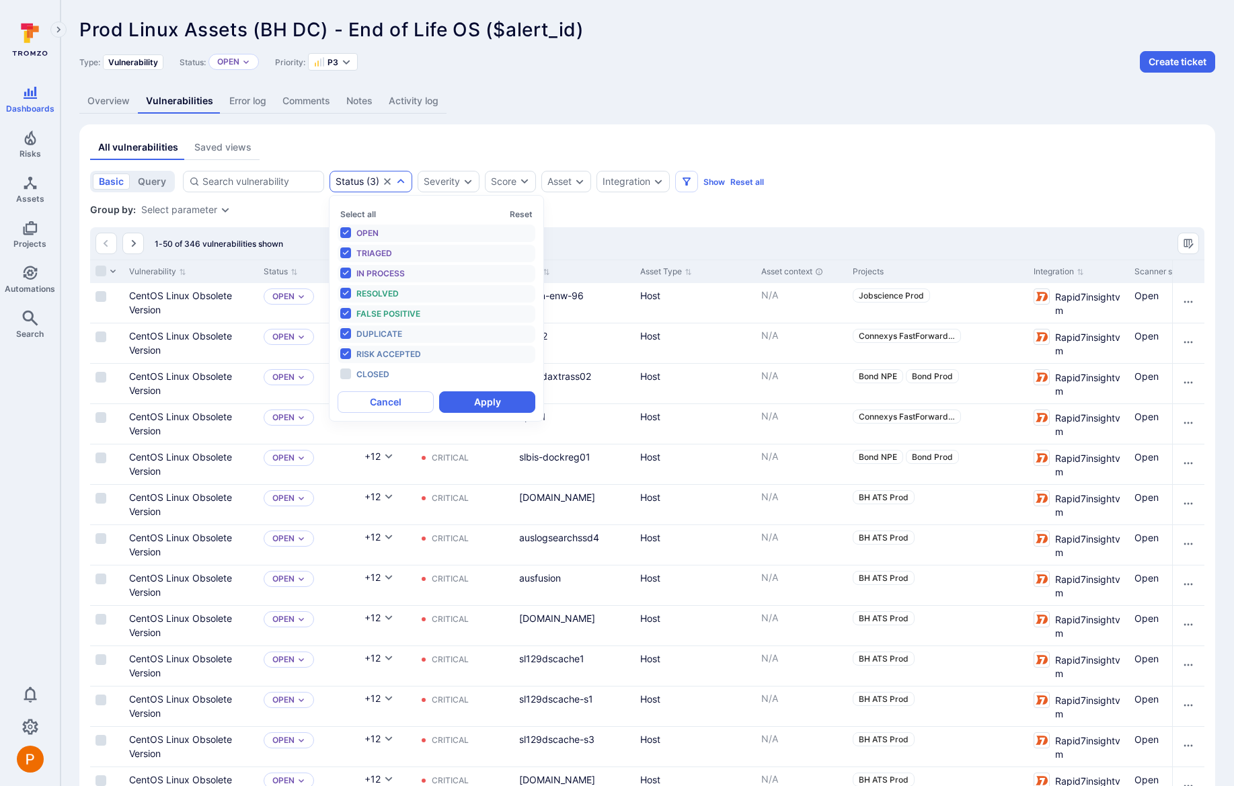
drag, startPoint x: 374, startPoint y: 380, endPoint x: 428, endPoint y: 389, distance: 54.6
click at [374, 379] on div "Closed" at bounding box center [411, 374] width 111 height 15
click at [465, 399] on button "Apply" at bounding box center [487, 402] width 96 height 22
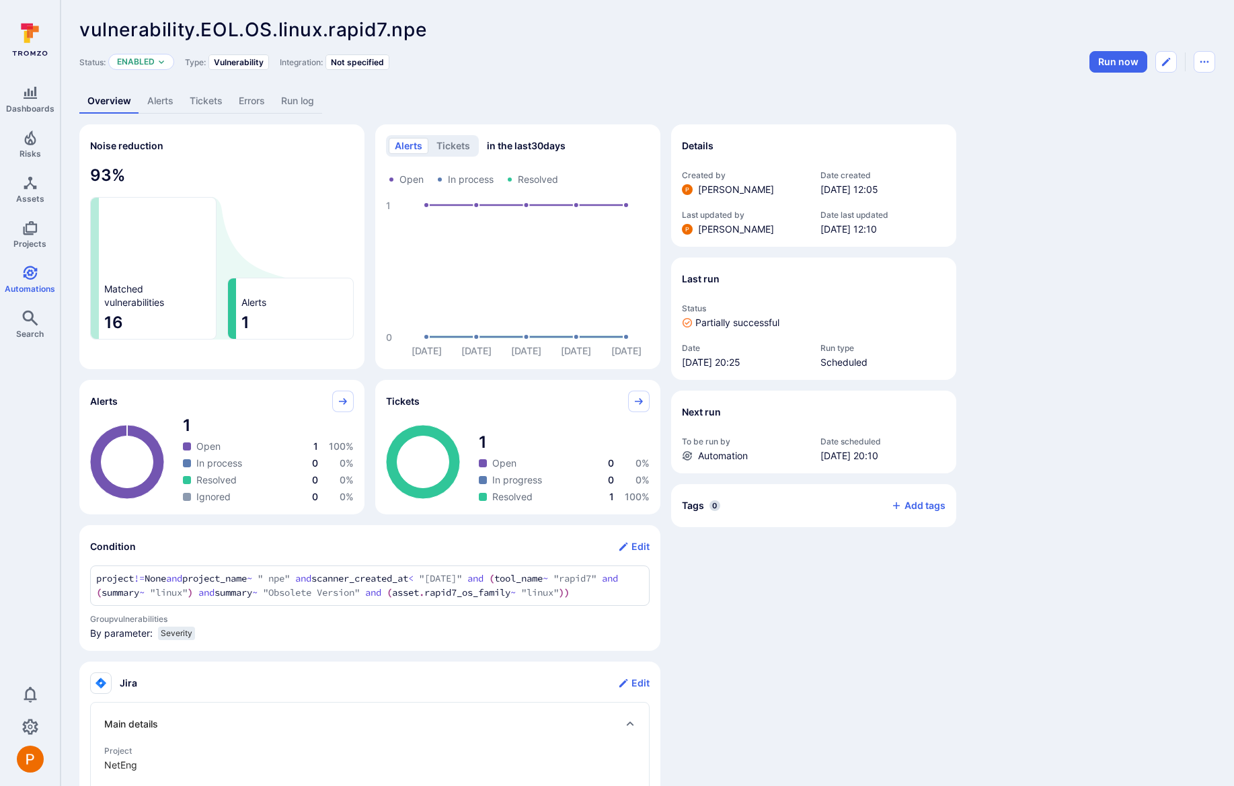
click at [152, 104] on link "Alerts" at bounding box center [160, 101] width 42 height 25
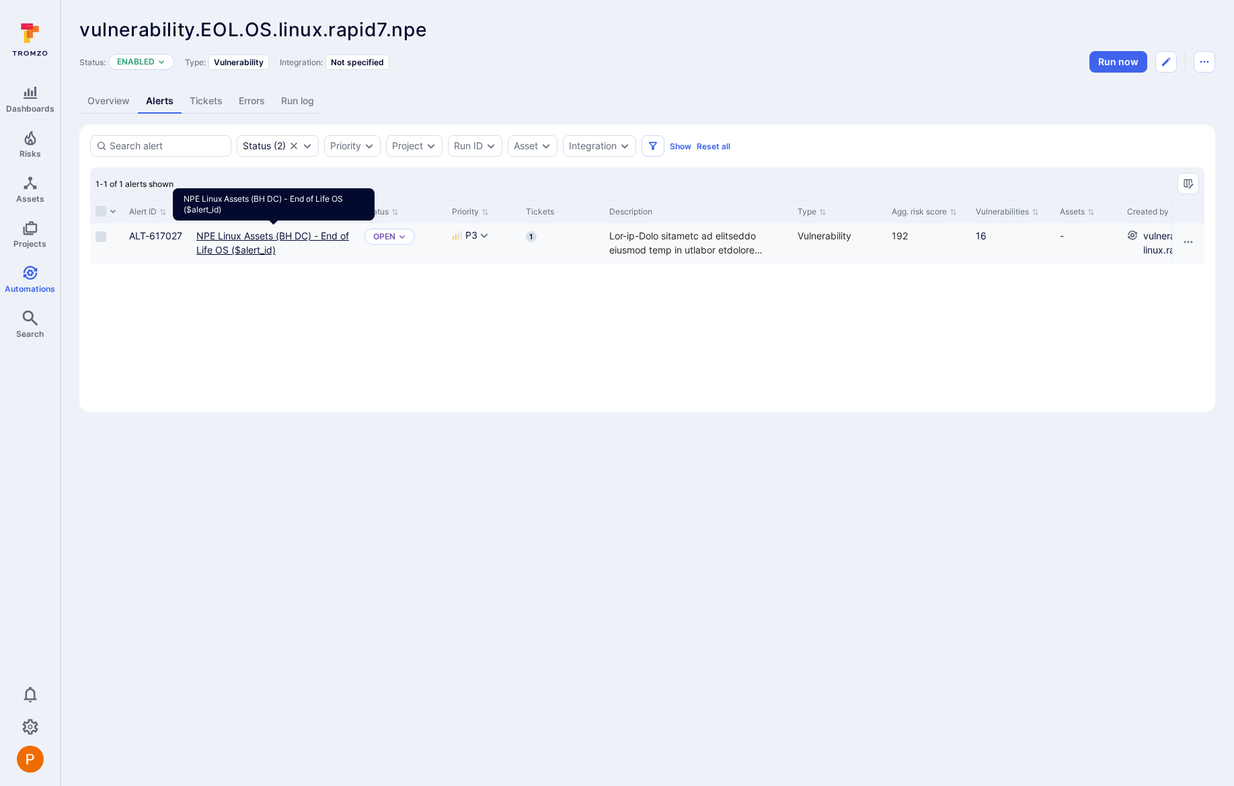
click at [253, 243] on link "NPE Linux Assets (BH DC) - End of Life OS ($alert_id)" at bounding box center [272, 243] width 153 height 26
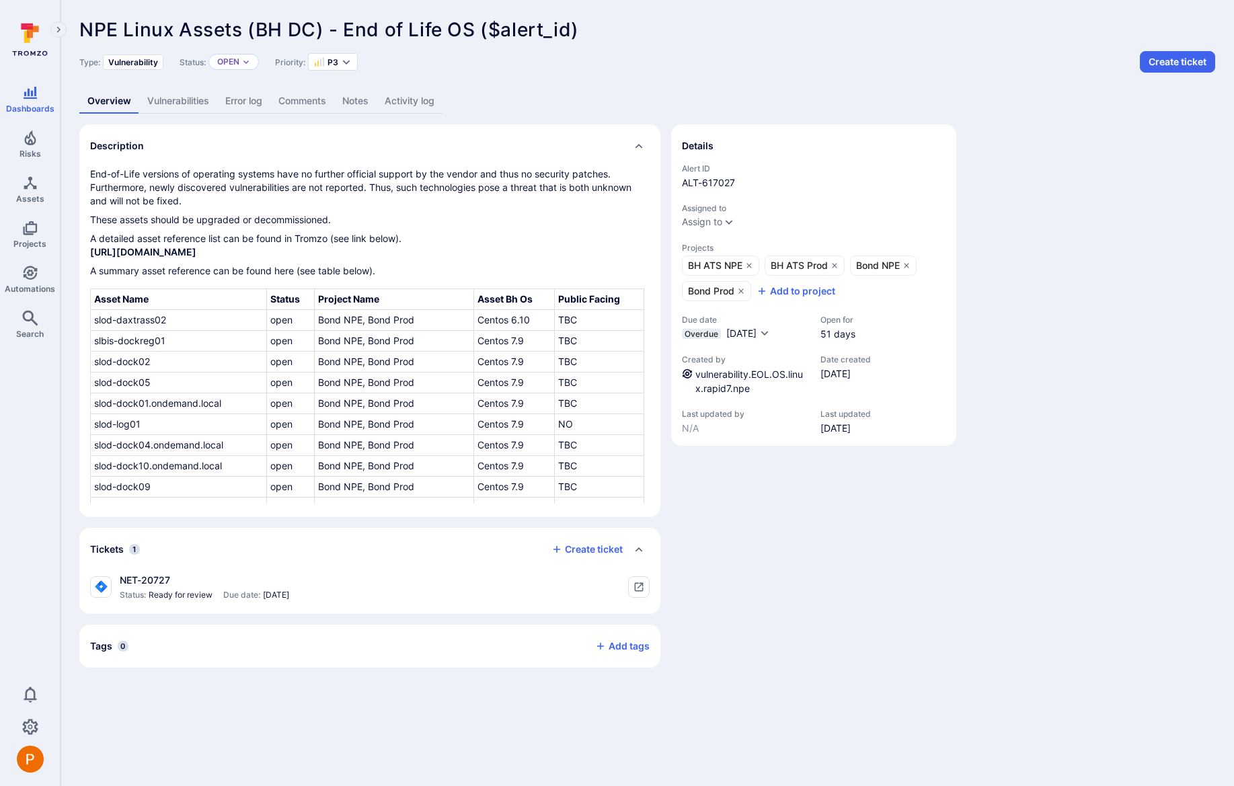
click at [169, 104] on link "Vulnerabilities" at bounding box center [178, 101] width 78 height 25
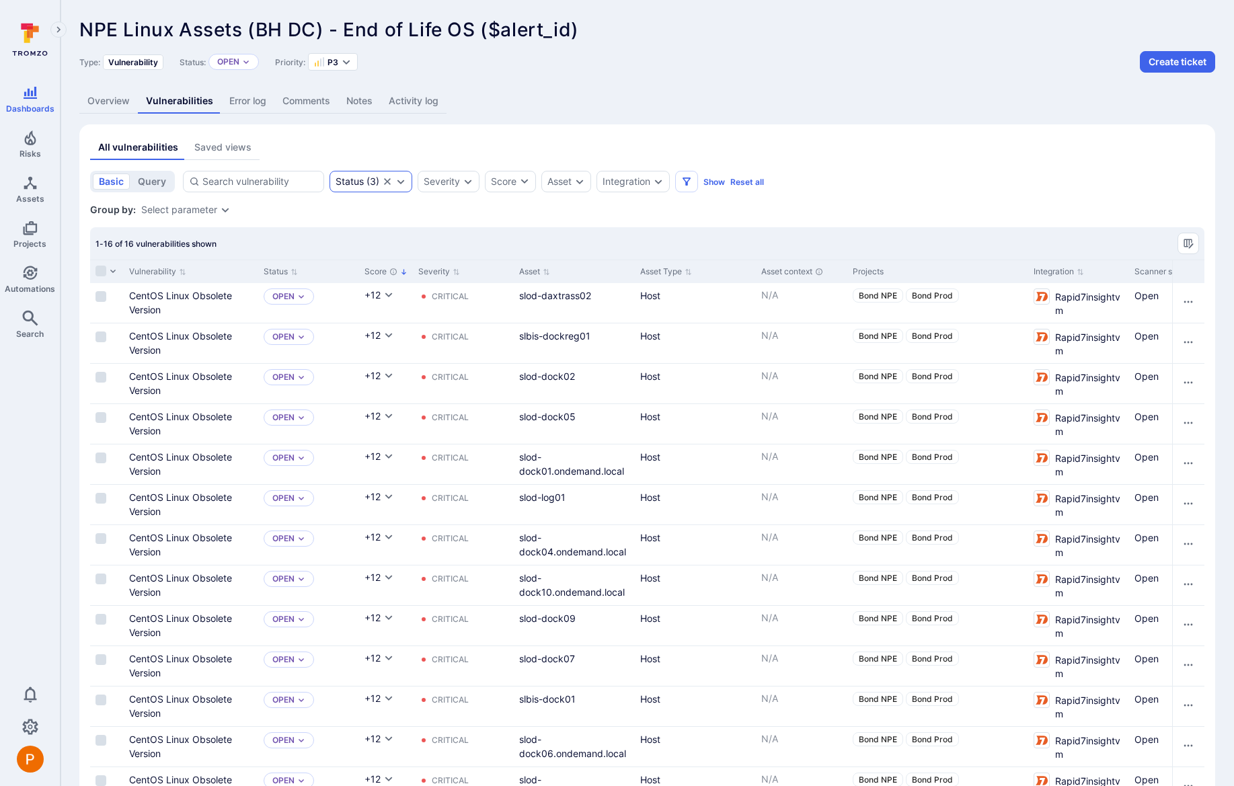
click at [404, 179] on icon "Expand dropdown" at bounding box center [400, 181] width 11 height 11
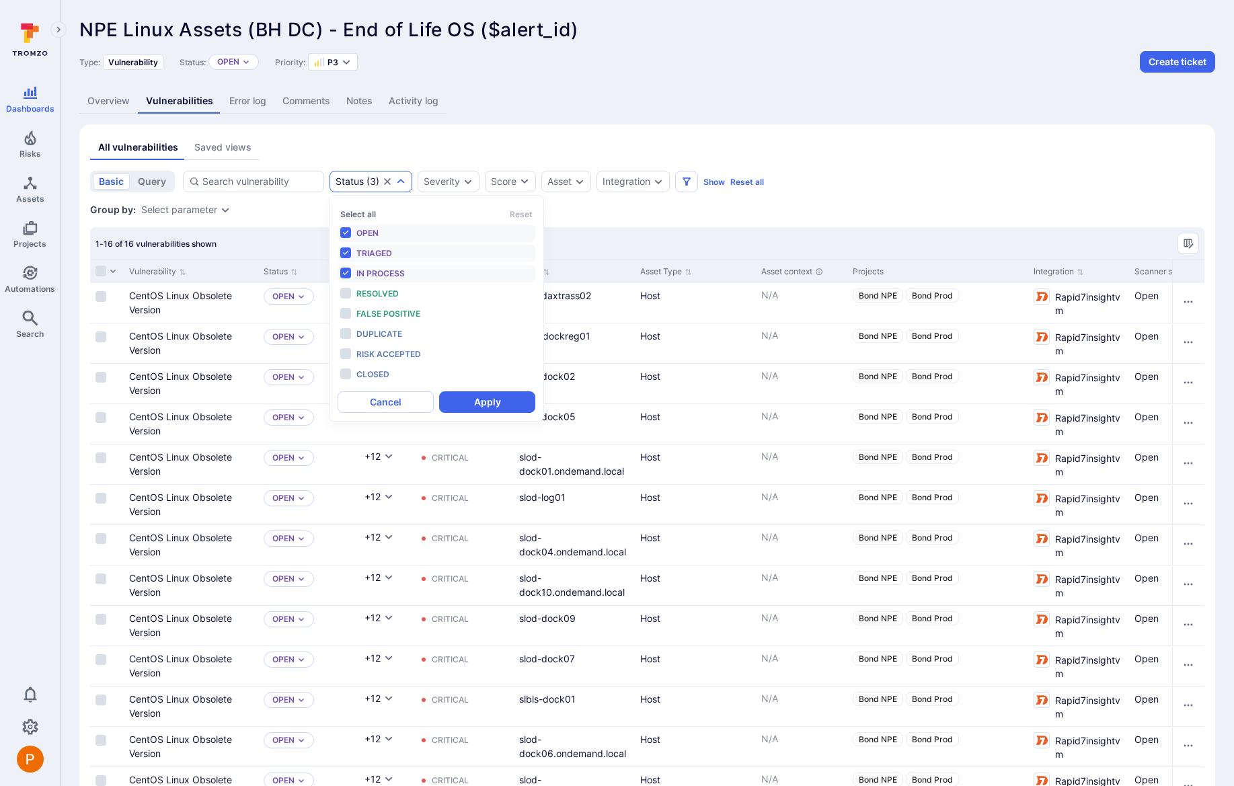
scroll to position [11, 0]
click at [377, 296] on span "Resolved" at bounding box center [377, 293] width 42 height 10
click at [380, 313] on span "False positive" at bounding box center [388, 314] width 64 height 10
click at [384, 335] on span "Duplicate" at bounding box center [379, 334] width 46 height 10
click at [388, 349] on span "Risk accepted" at bounding box center [388, 354] width 65 height 10
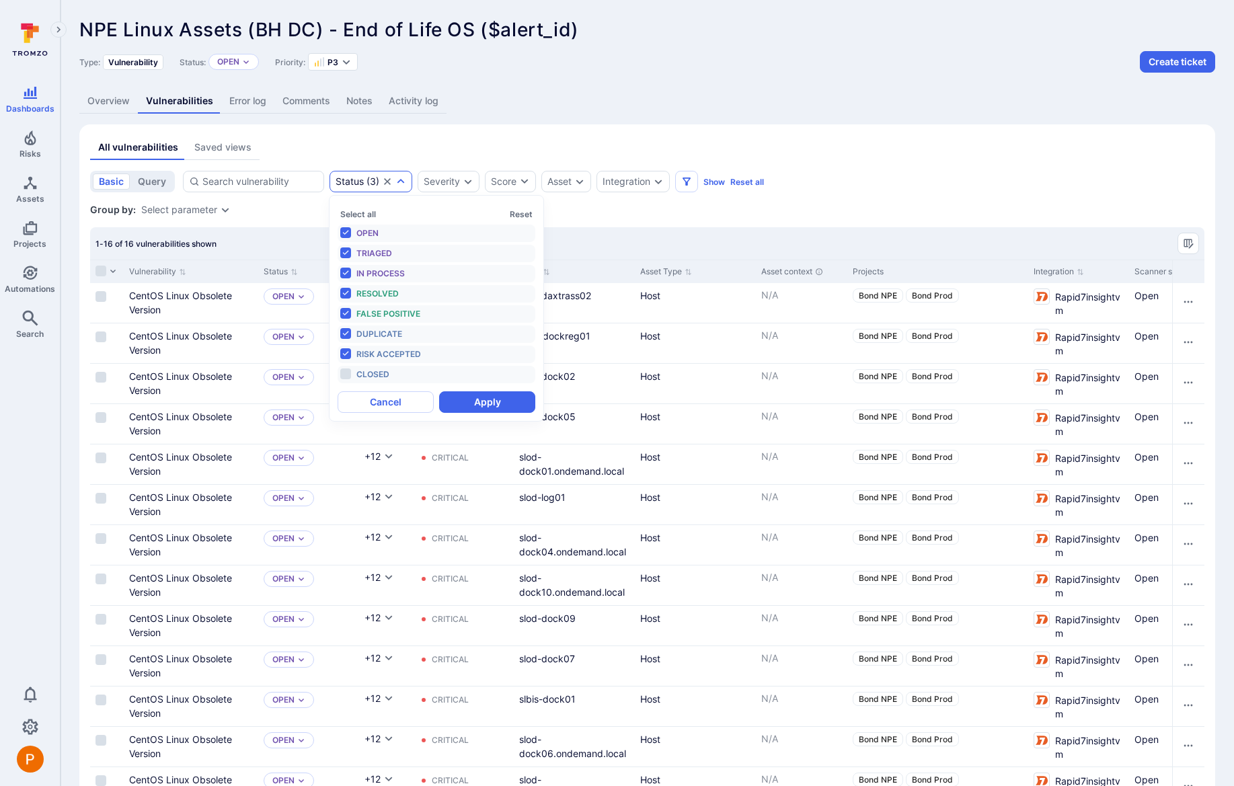
click at [387, 370] on span "Closed" at bounding box center [372, 374] width 33 height 10
click at [479, 402] on button "Apply" at bounding box center [487, 402] width 96 height 22
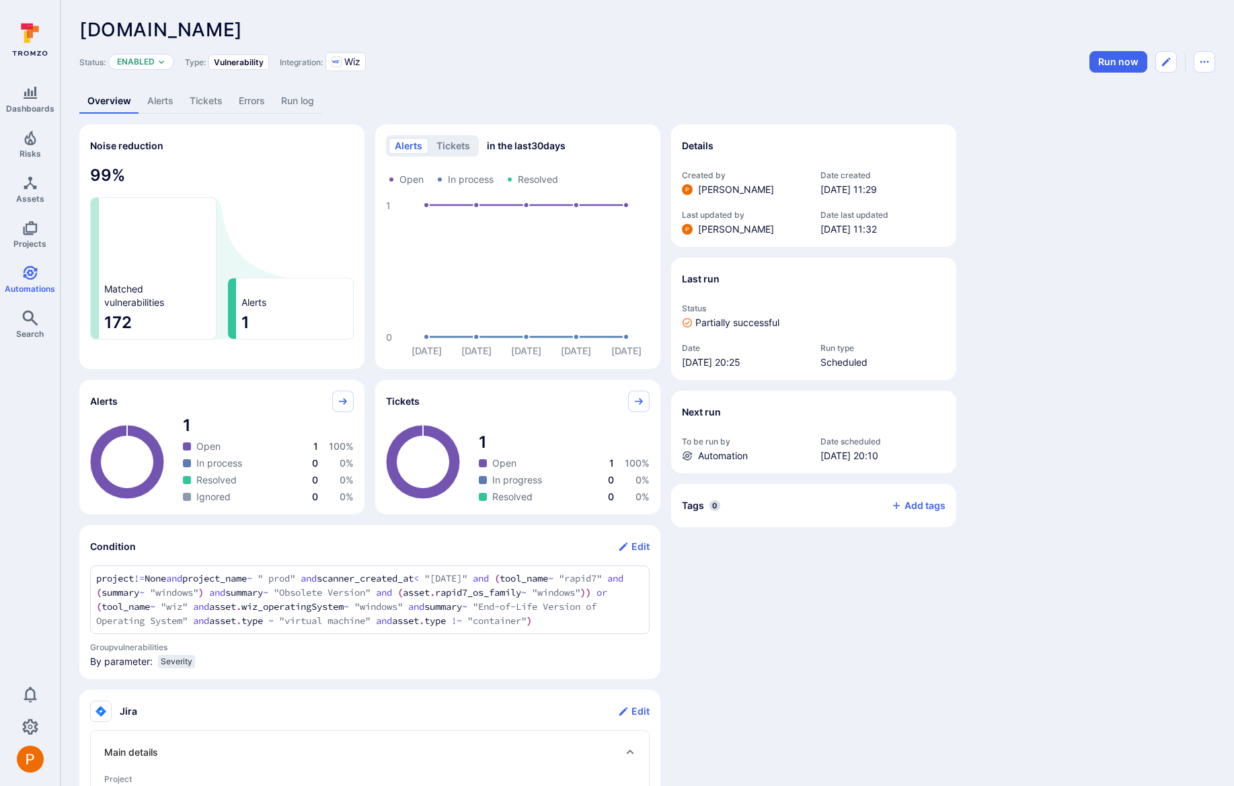
click at [164, 104] on link "Alerts" at bounding box center [160, 101] width 42 height 25
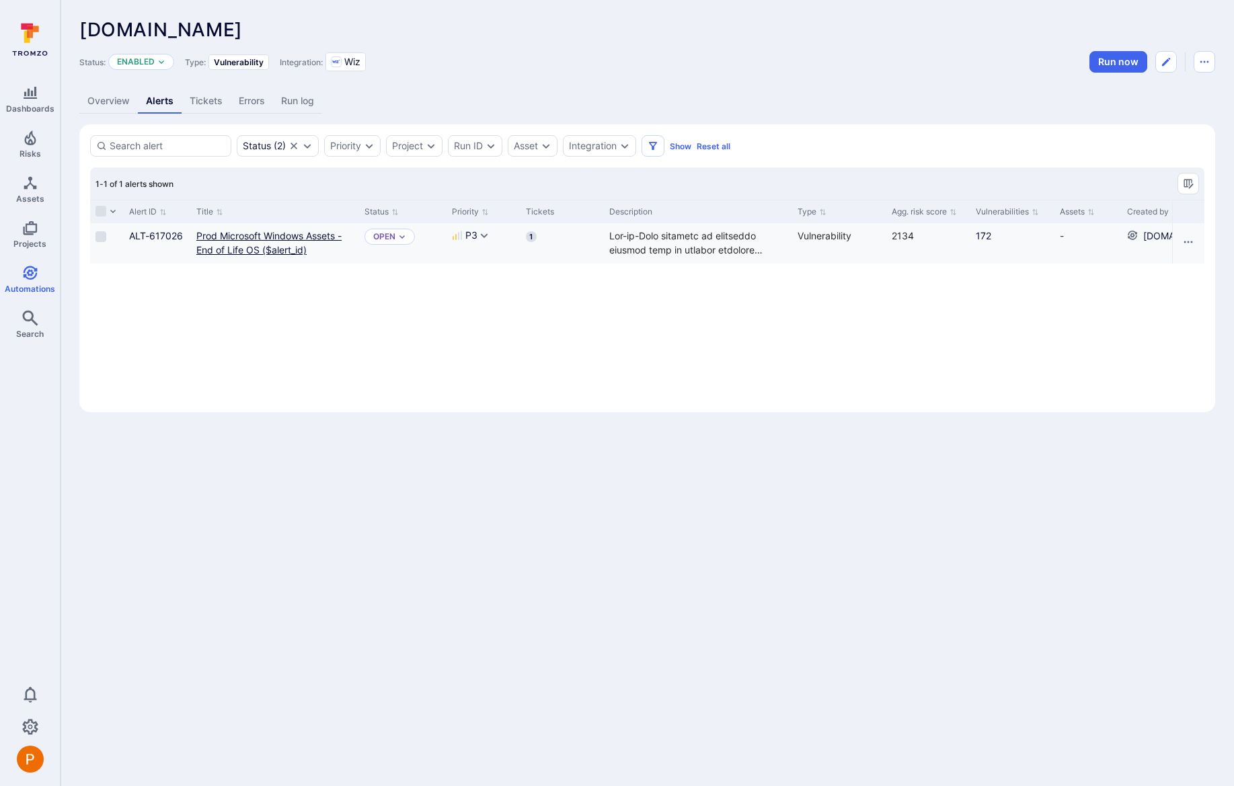
click at [237, 240] on link "Prod Microsoft Windows Assets - End of Life OS ($alert_id)" at bounding box center [268, 243] width 145 height 26
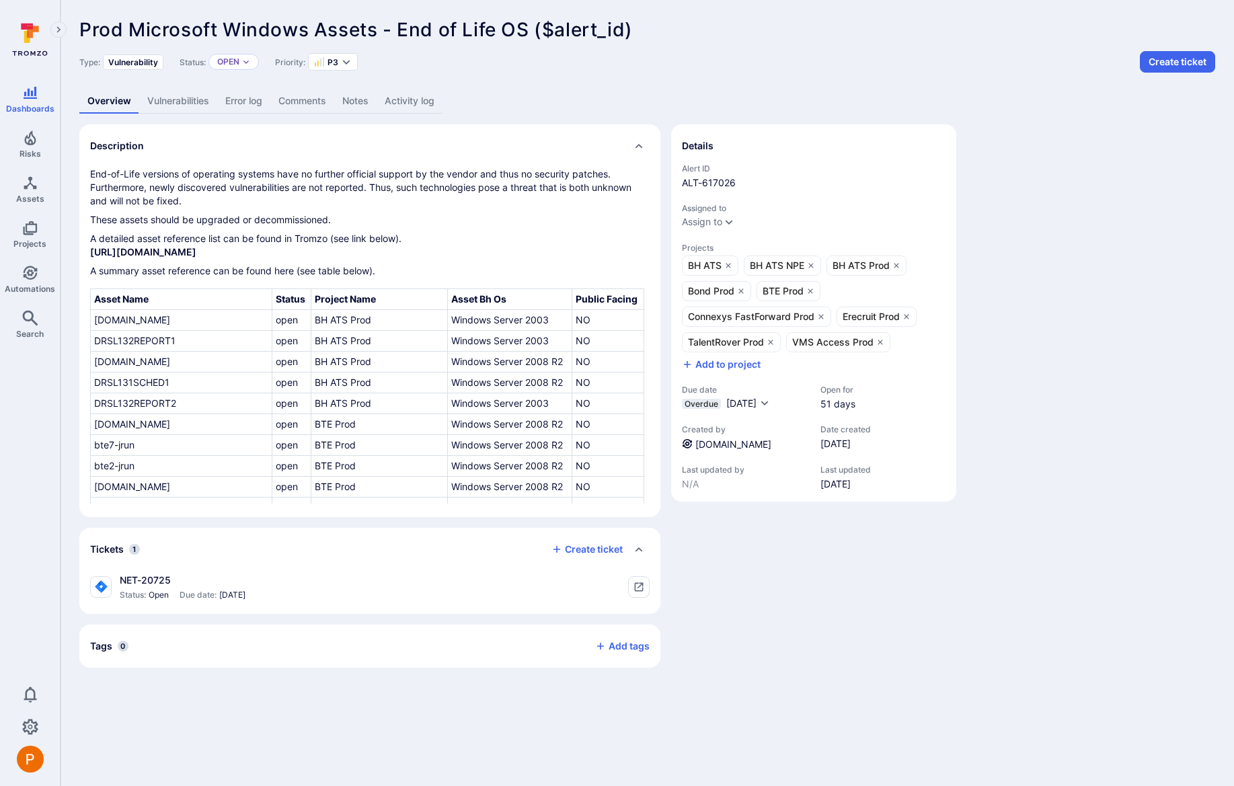
click at [183, 101] on link "Vulnerabilities" at bounding box center [178, 101] width 78 height 25
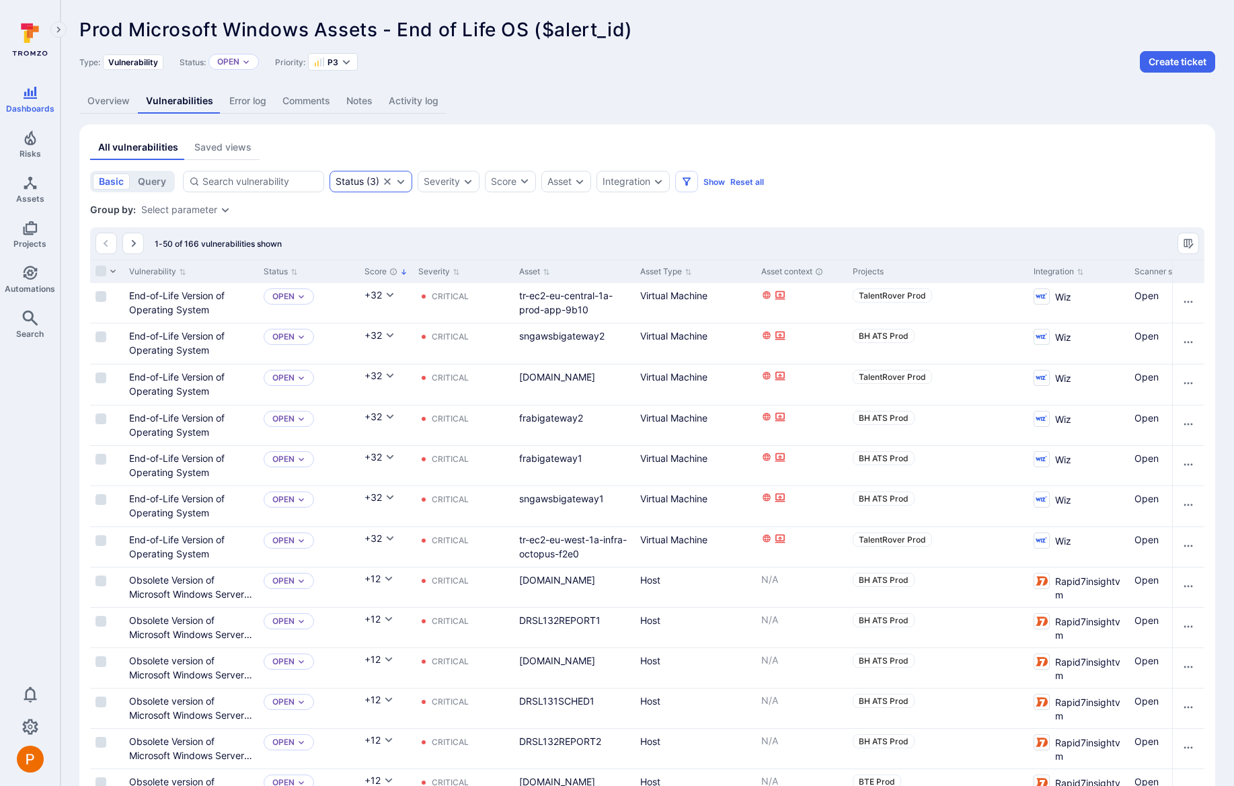
click at [399, 185] on icon "Expand dropdown" at bounding box center [400, 181] width 11 height 11
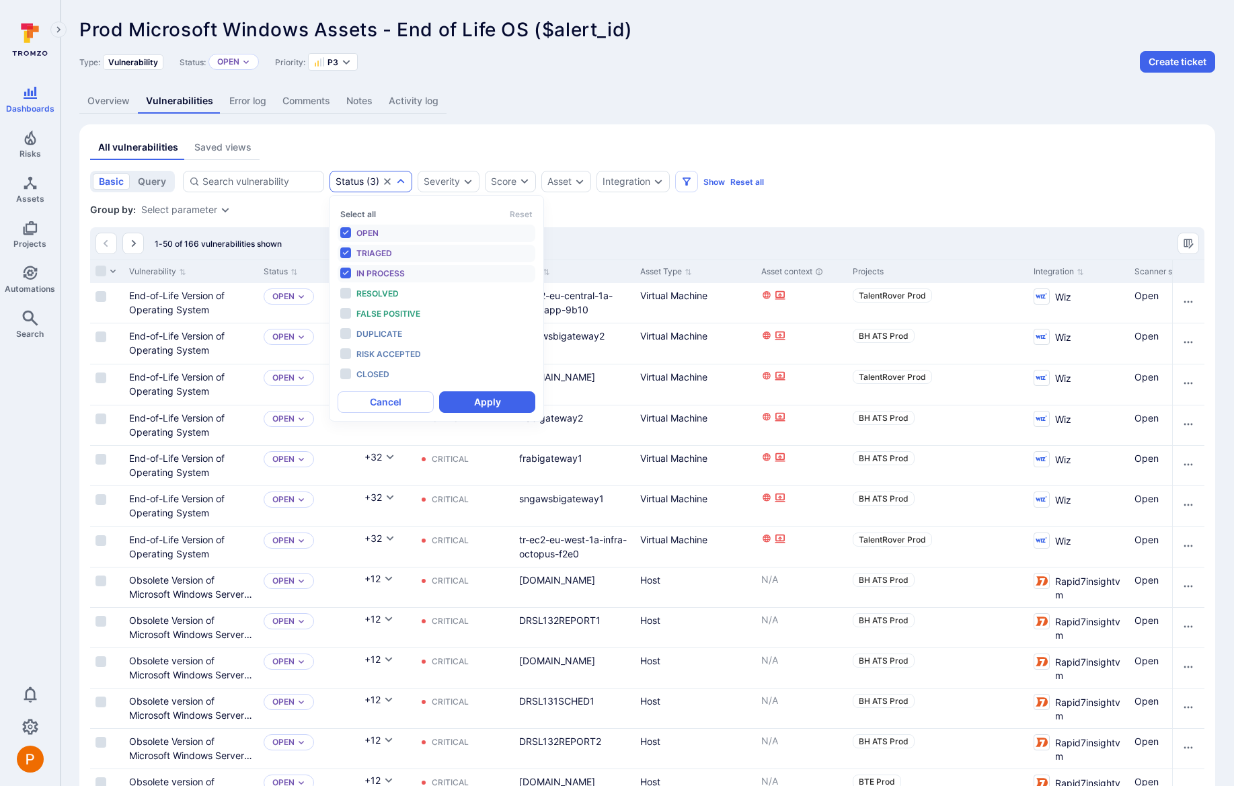
scroll to position [11, 0]
click at [355, 294] on li "Resolved" at bounding box center [436, 293] width 198 height 17
click at [363, 305] on li "False positive" at bounding box center [436, 313] width 198 height 17
click at [368, 335] on span "Duplicate" at bounding box center [379, 334] width 46 height 10
click at [376, 347] on div "Risk accepted" at bounding box center [411, 354] width 111 height 15
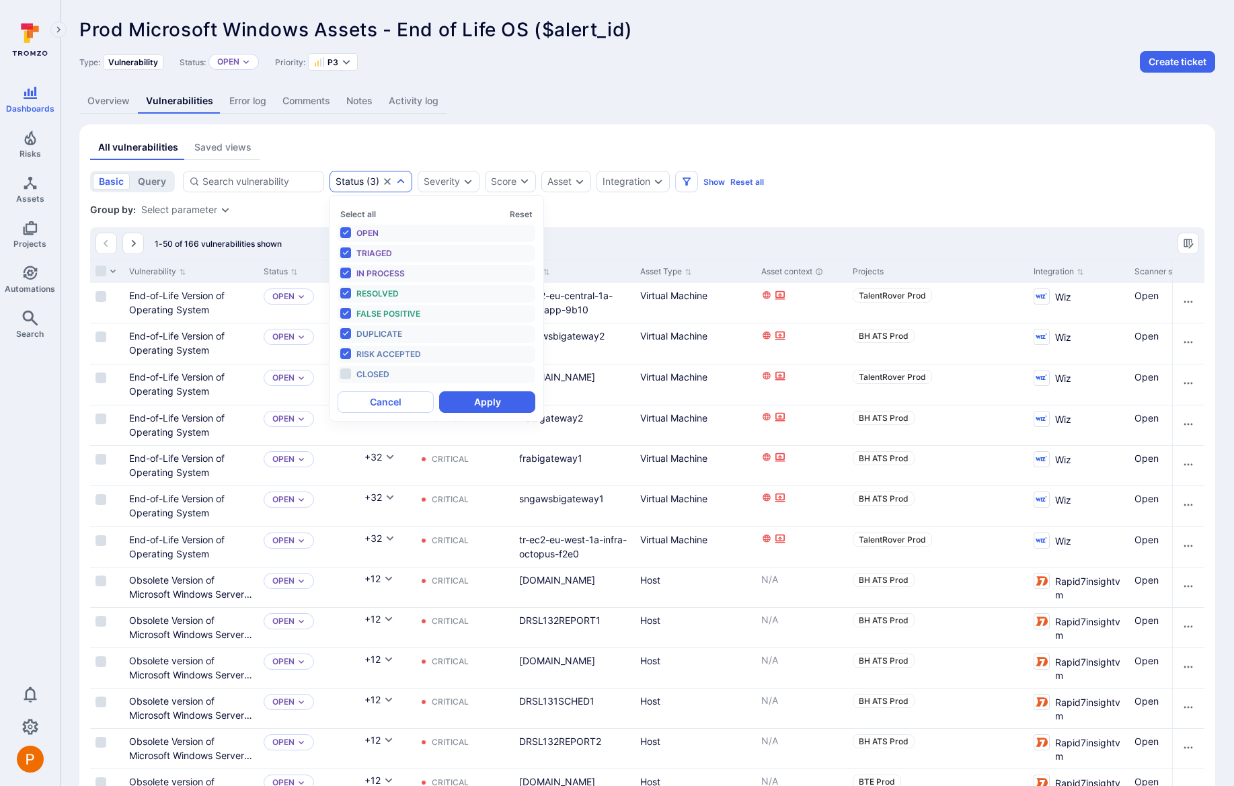
click at [374, 368] on div "Closed" at bounding box center [411, 374] width 111 height 15
click at [460, 402] on button "Apply" at bounding box center [487, 402] width 96 height 22
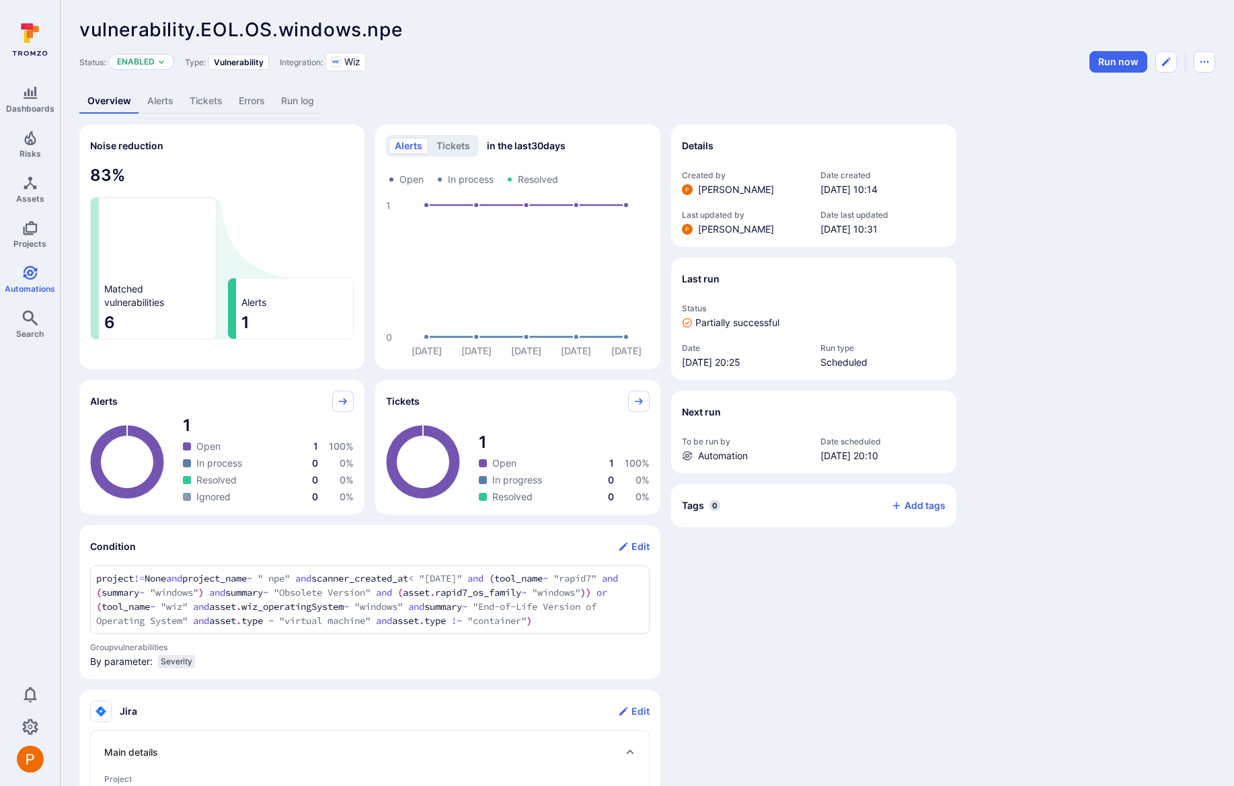
click at [165, 102] on link "Alerts" at bounding box center [160, 101] width 42 height 25
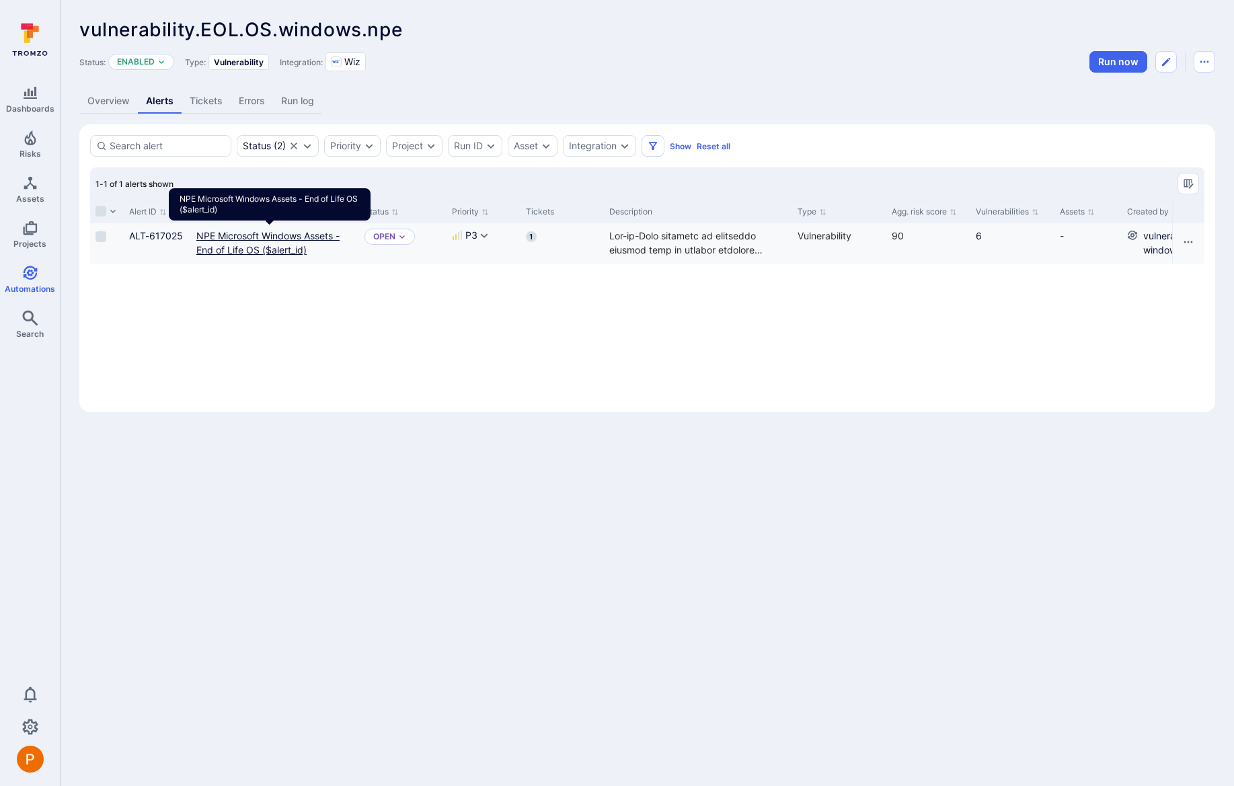
click at [244, 248] on link "NPE Microsoft Windows Assets - End of Life OS ($alert_id)" at bounding box center [267, 243] width 143 height 26
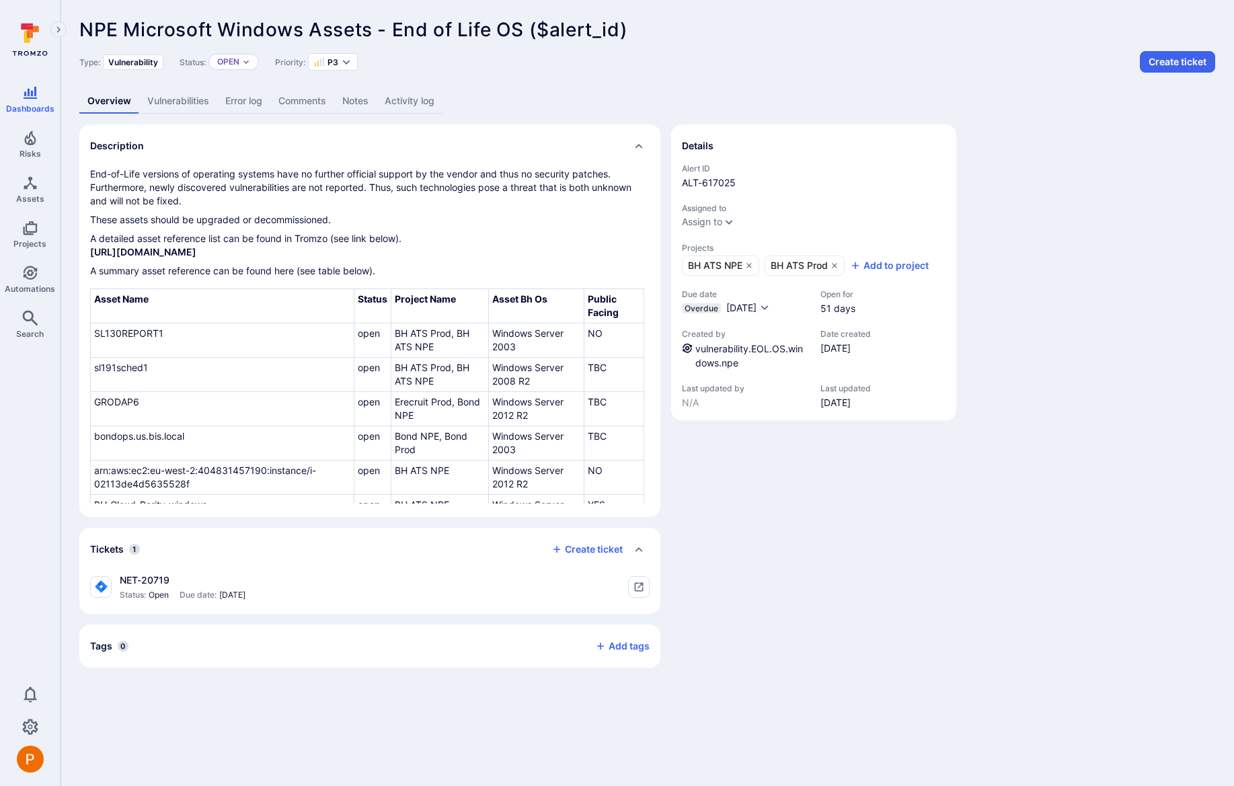
click at [181, 102] on link "Vulnerabilities" at bounding box center [178, 101] width 78 height 25
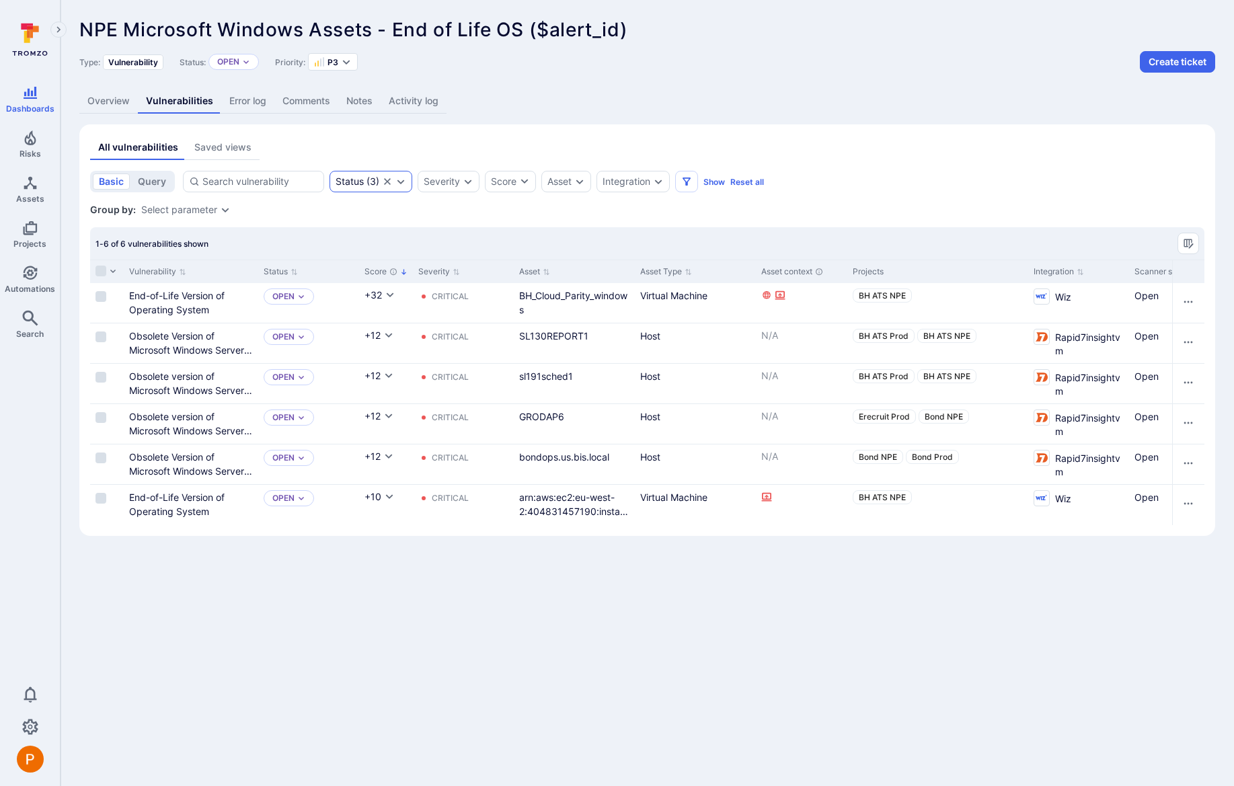
click at [400, 179] on icon "Expand dropdown" at bounding box center [400, 181] width 11 height 11
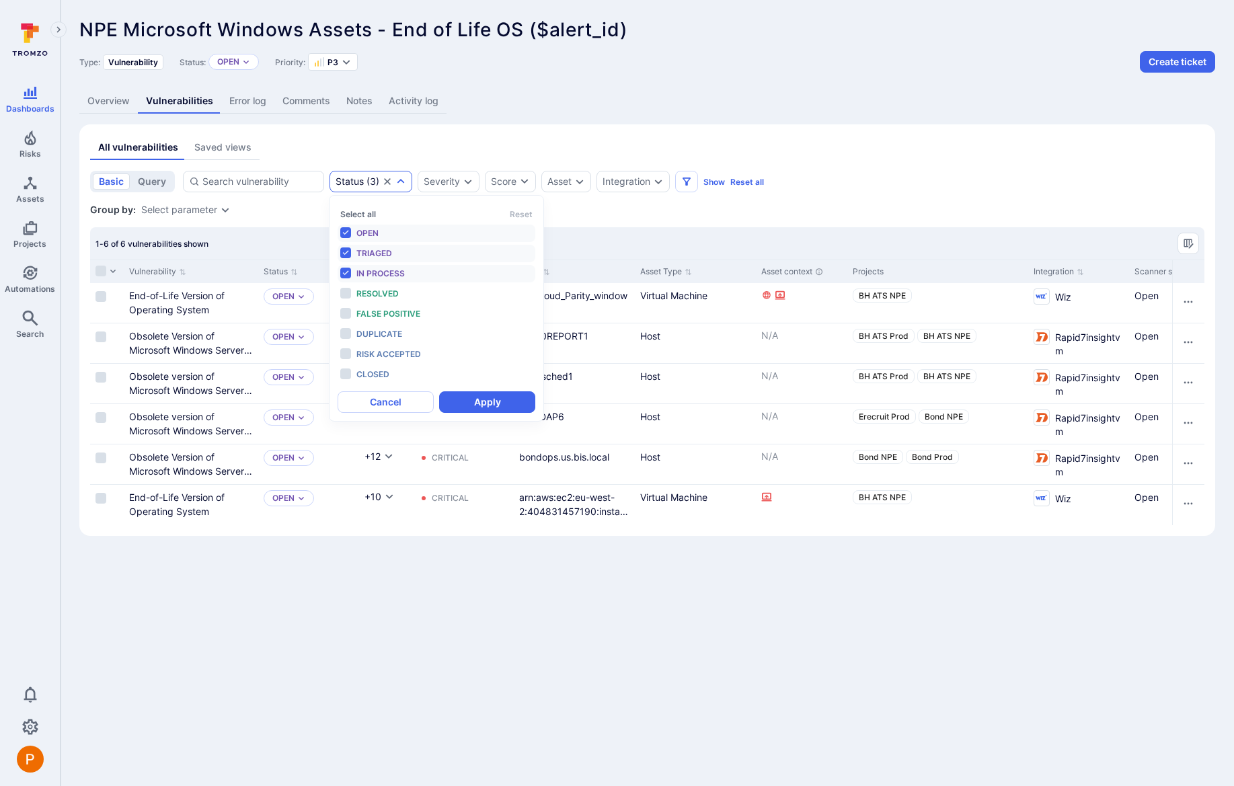
scroll to position [11, 0]
click at [358, 292] on span "Resolved" at bounding box center [377, 293] width 42 height 10
click at [358, 313] on span "False positive" at bounding box center [388, 314] width 64 height 10
click at [366, 329] on span "Duplicate" at bounding box center [379, 334] width 46 height 10
click at [372, 350] on span "Risk accepted" at bounding box center [388, 354] width 65 height 10
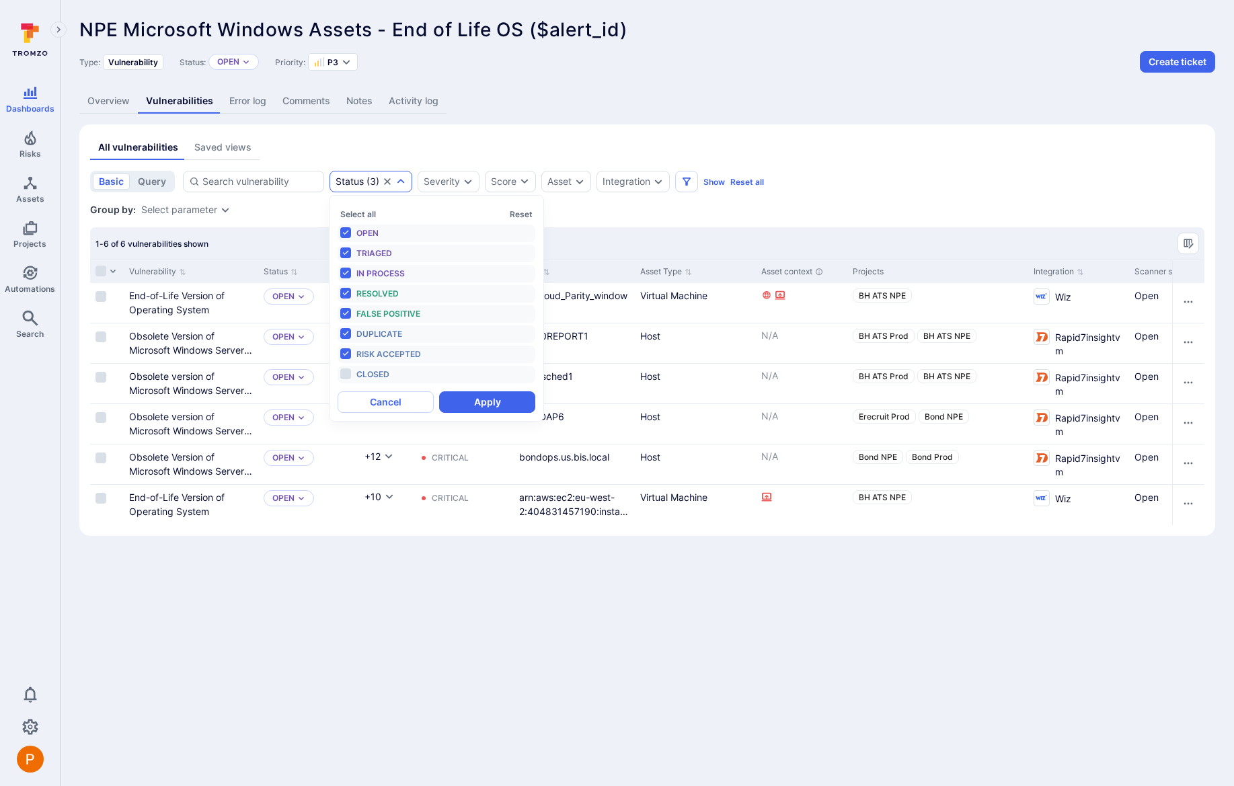
click at [372, 375] on span "Closed" at bounding box center [372, 374] width 33 height 10
click at [486, 398] on button "Apply" at bounding box center [487, 402] width 96 height 22
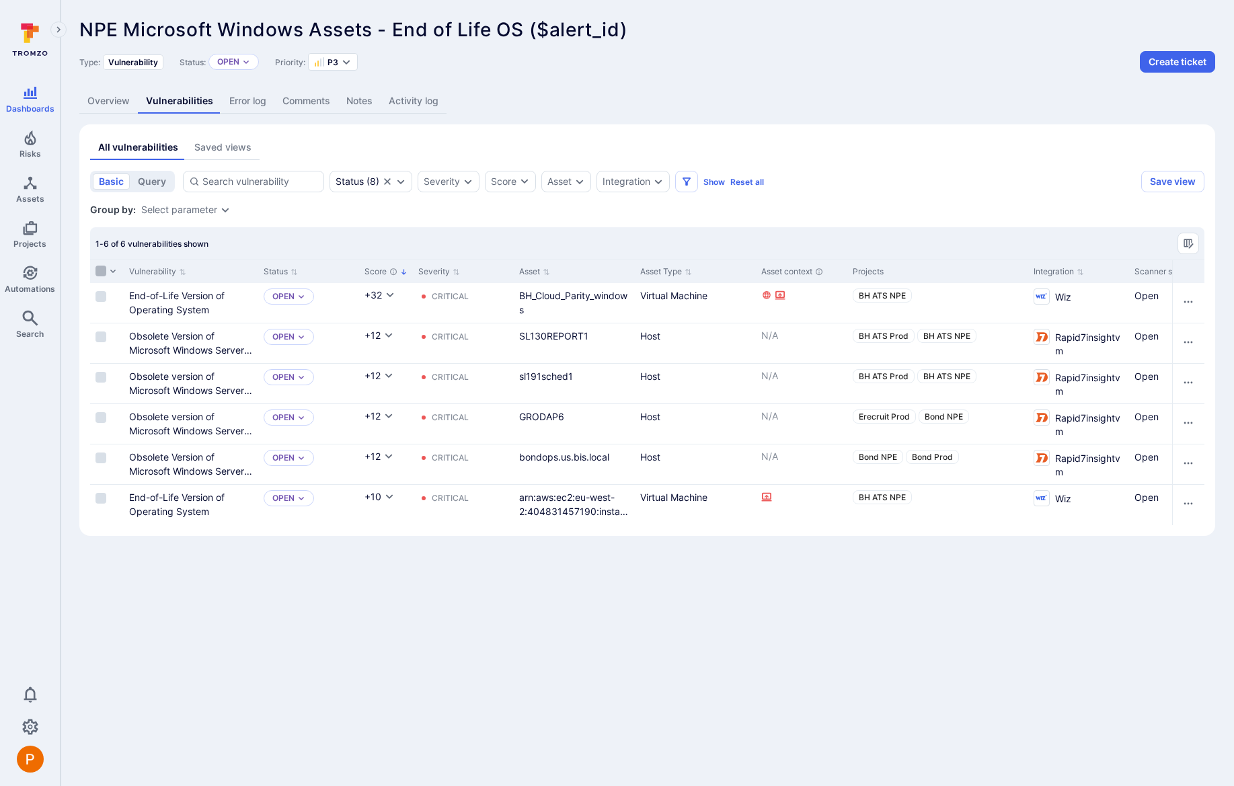
click at [101, 272] on input "Select all rows" at bounding box center [100, 271] width 11 height 11
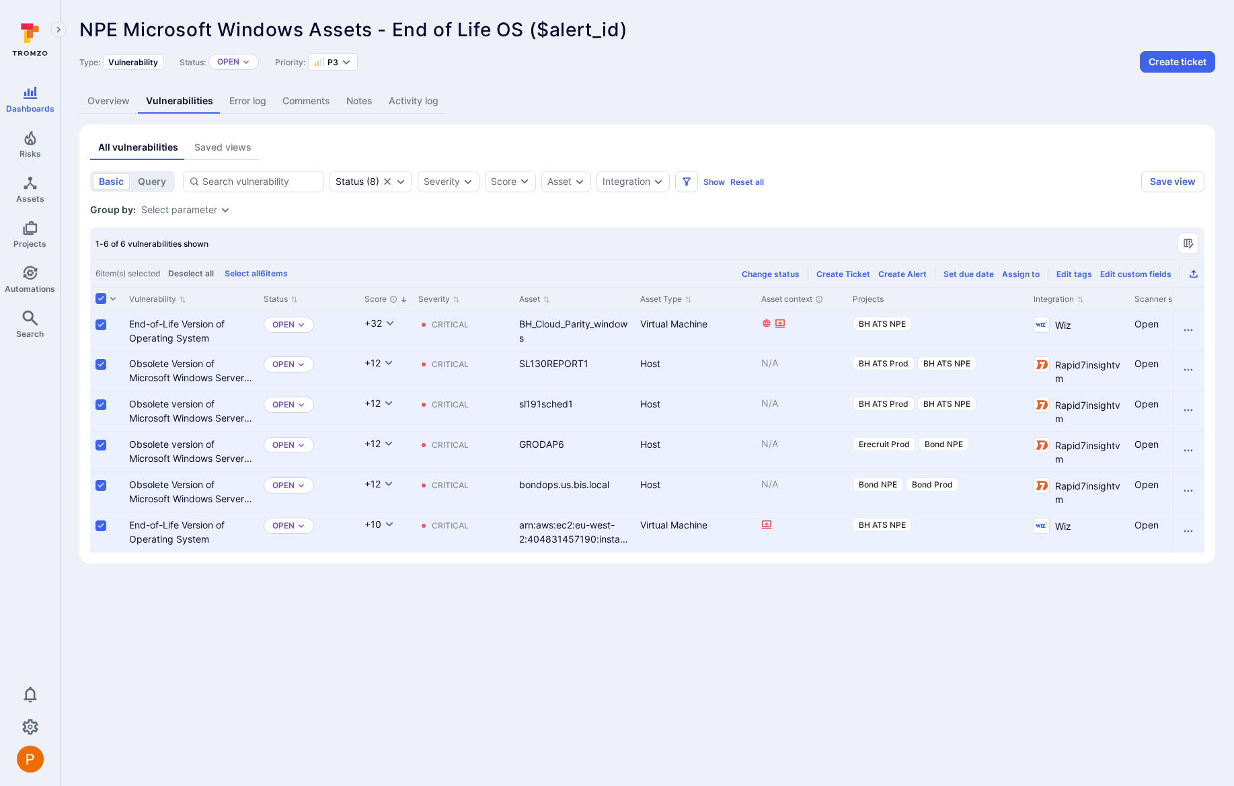
click at [1194, 274] on icon "Export as CSV" at bounding box center [1193, 273] width 11 height 11
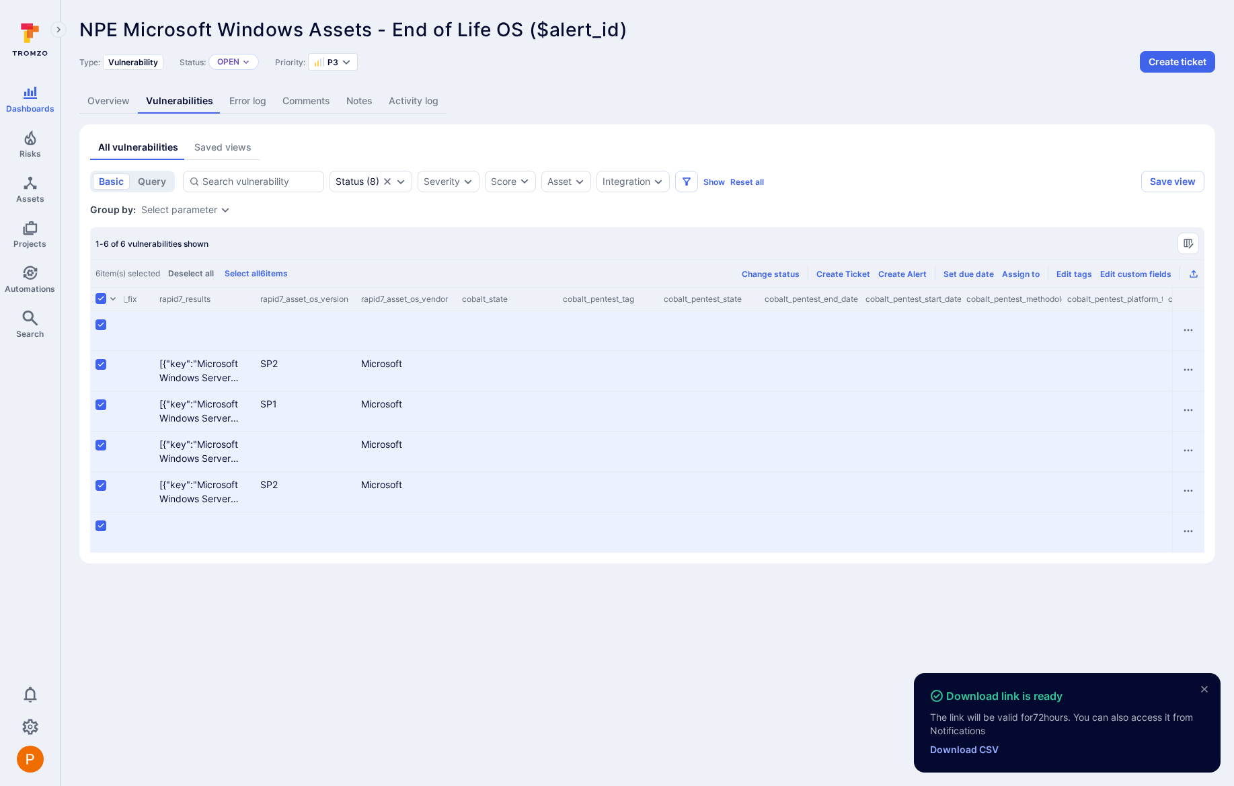
scroll to position [0, 6964]
click at [987, 748] on link "Download CSV" at bounding box center [964, 748] width 69 height 11
click at [1205, 687] on icon "close" at bounding box center [1204, 689] width 7 height 7
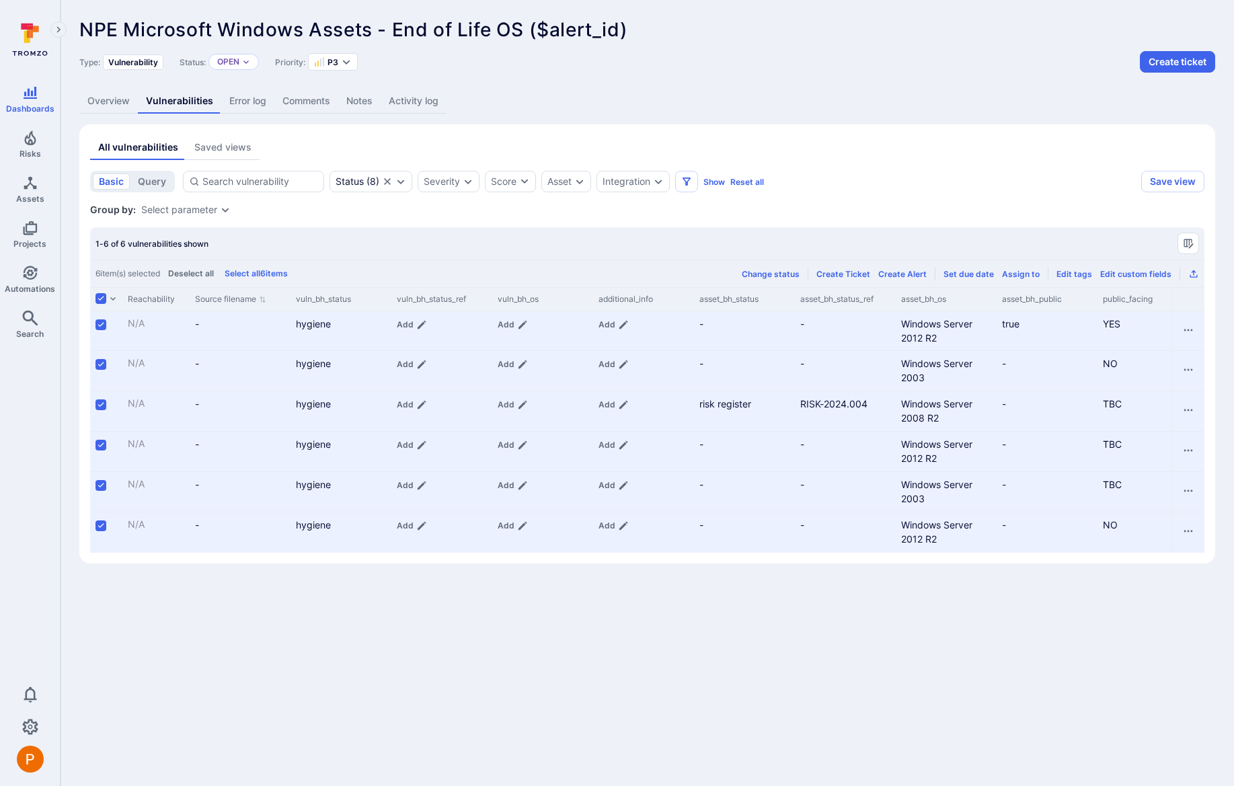
scroll to position [0, 2485]
